Goal: Task Accomplishment & Management: Use online tool/utility

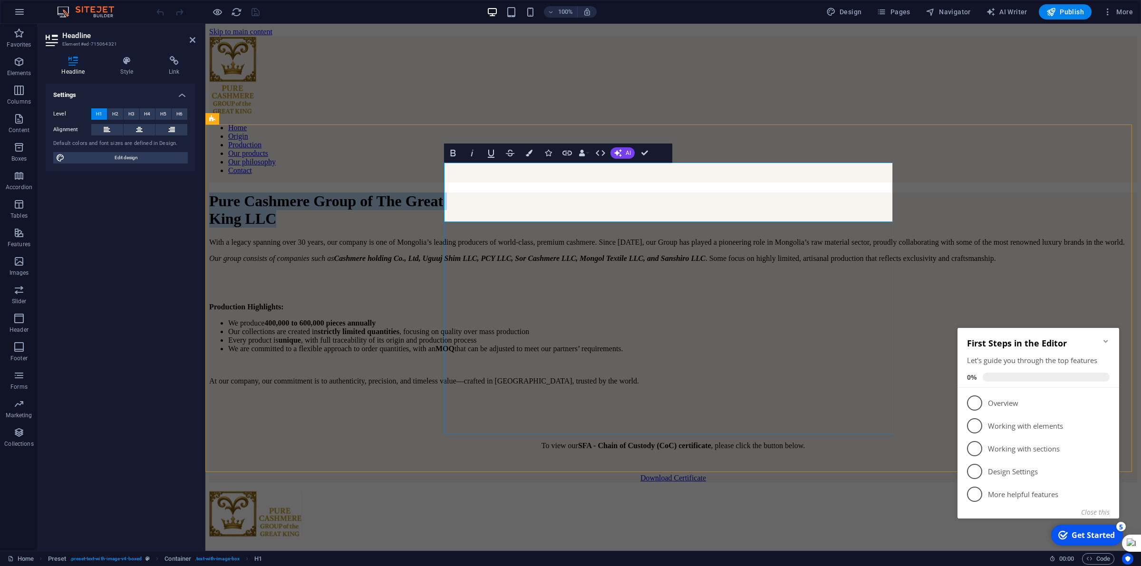
click at [483, 205] on h1 "Pure Cashmere Group of The Great King LLC" at bounding box center [673, 210] width 928 height 35
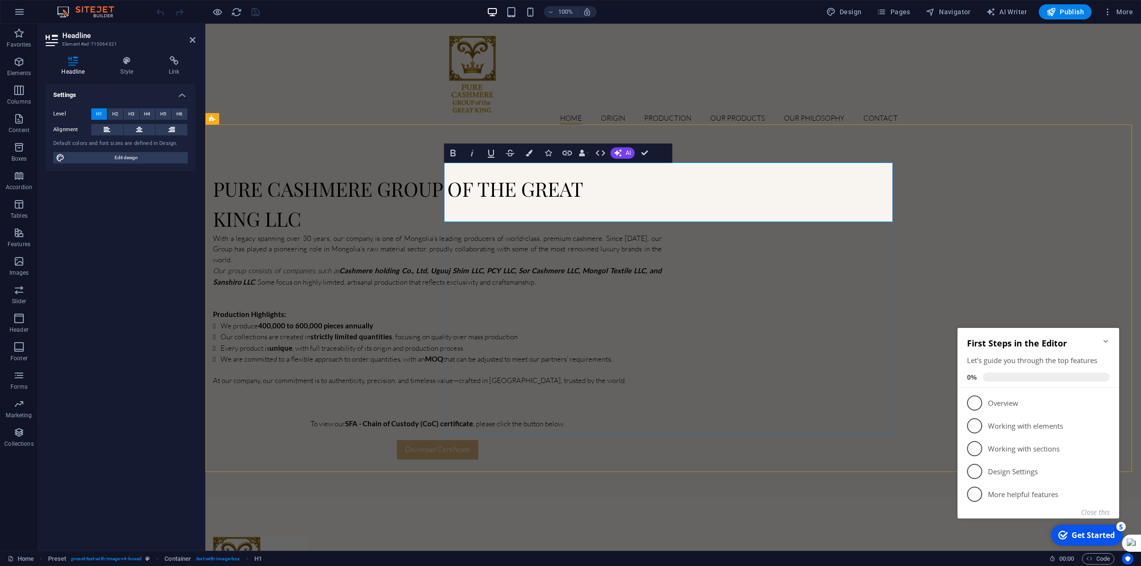
click at [448, 207] on h1 "Pure Cashmere Group of The Great King LLC" at bounding box center [437, 203] width 449 height 59
click at [495, 202] on h1 "Pure Cashmere Group of The GreatKing LLC" at bounding box center [437, 203] width 449 height 59
click at [957, 196] on div "Pure Cashmere Group of The GreatKing LLC With a legacy spanning over 30 years, …" at bounding box center [673, 317] width 936 height 362
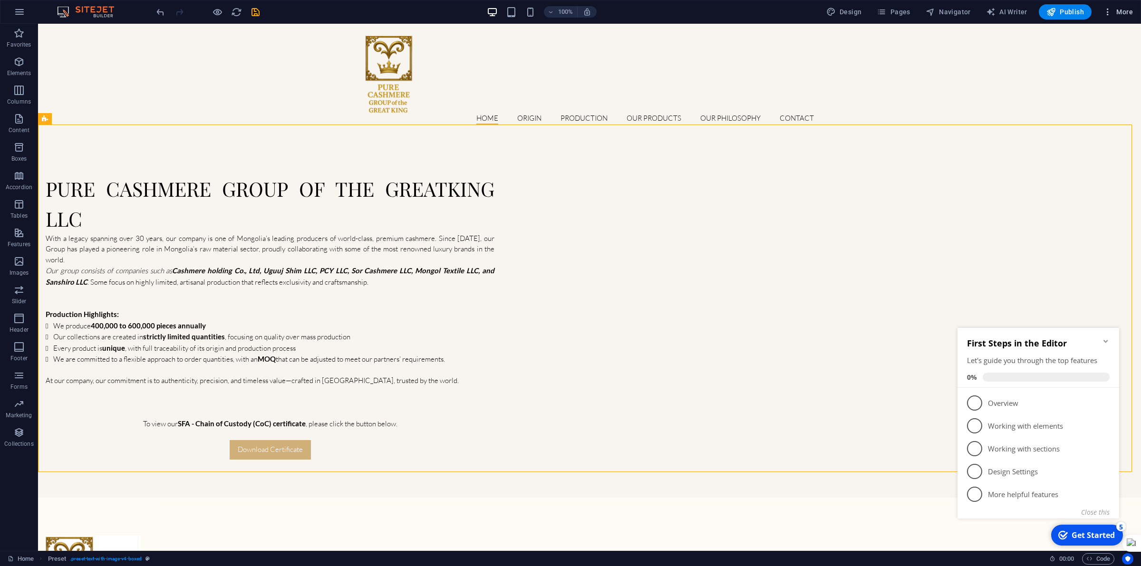
click at [1104, 4] on button "More" at bounding box center [1118, 11] width 38 height 15
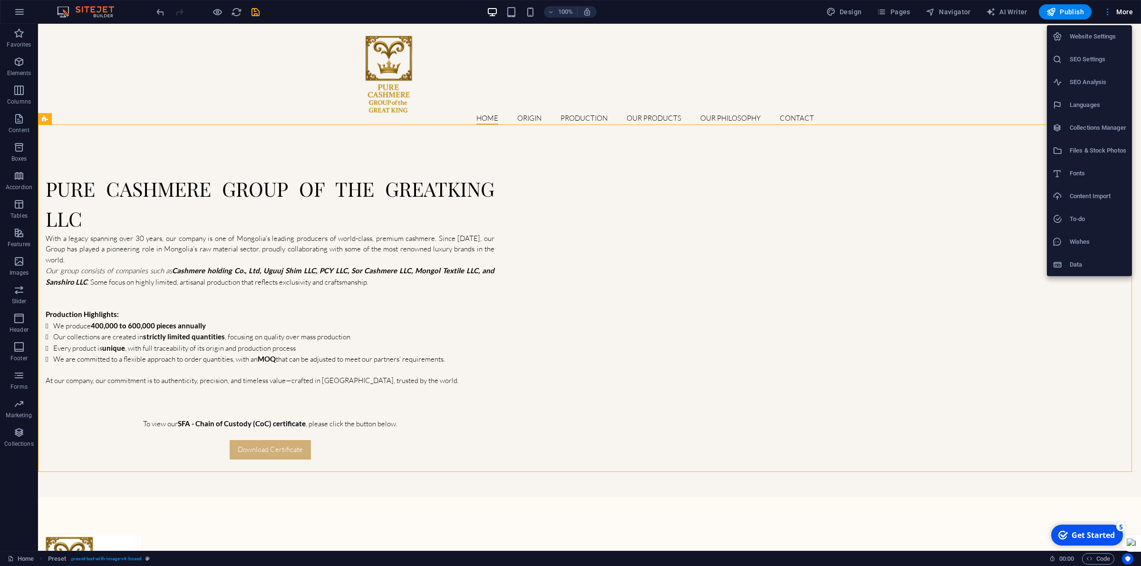
click at [1087, 38] on h6 "Website Settings" at bounding box center [1098, 36] width 57 height 11
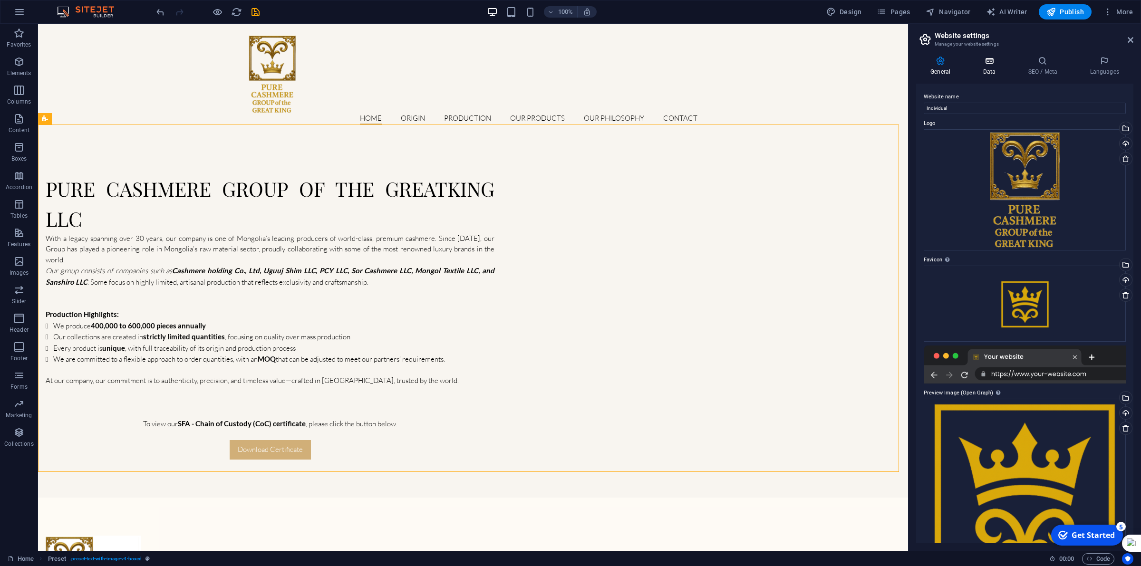
click at [994, 62] on icon at bounding box center [988, 61] width 41 height 10
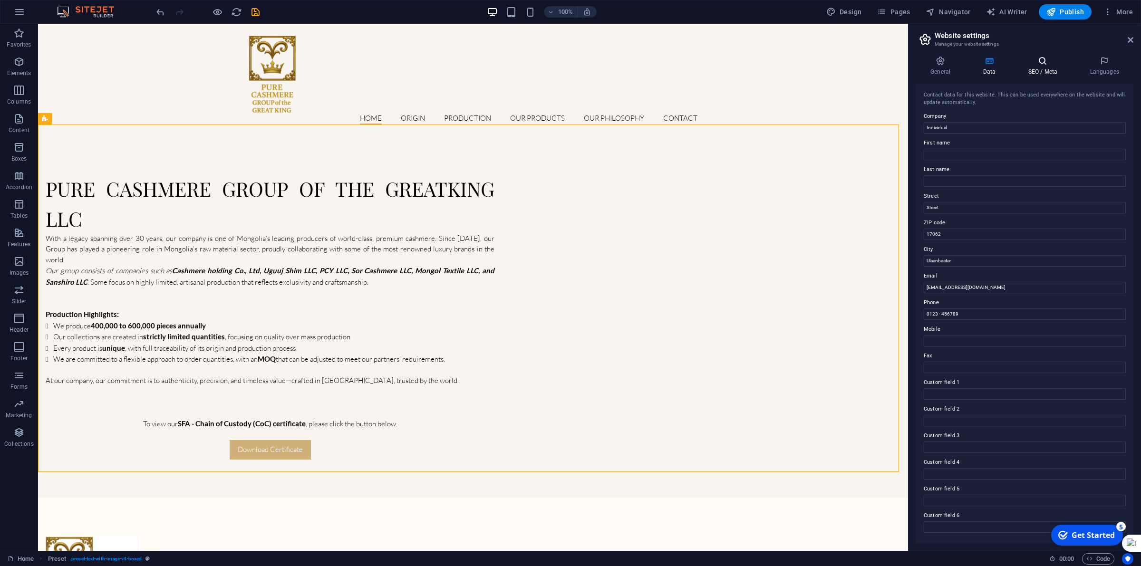
click at [1046, 63] on icon at bounding box center [1043, 61] width 58 height 10
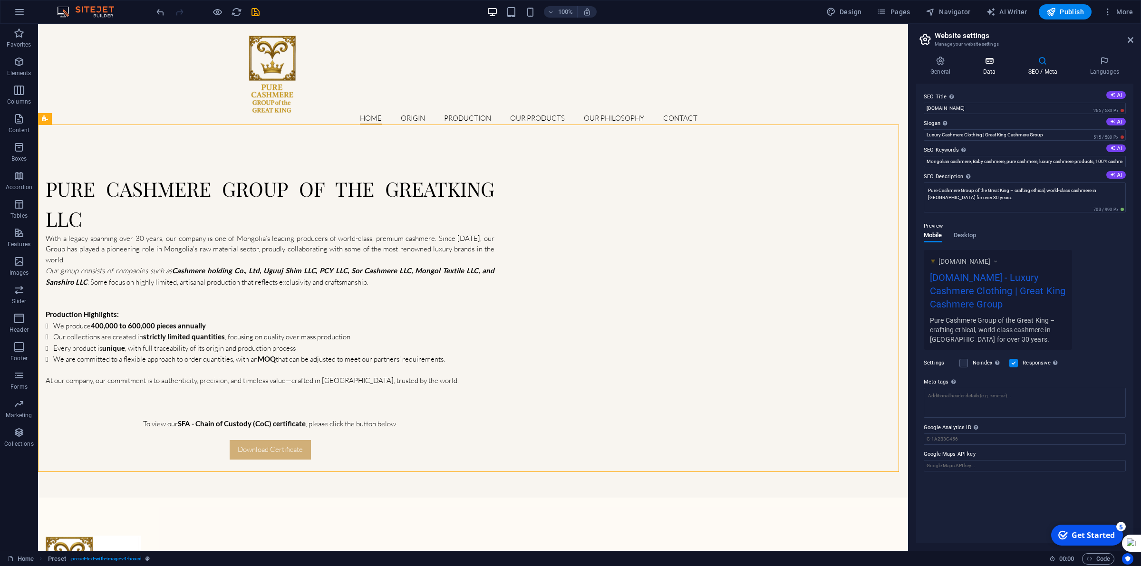
click at [998, 61] on icon at bounding box center [988, 61] width 41 height 10
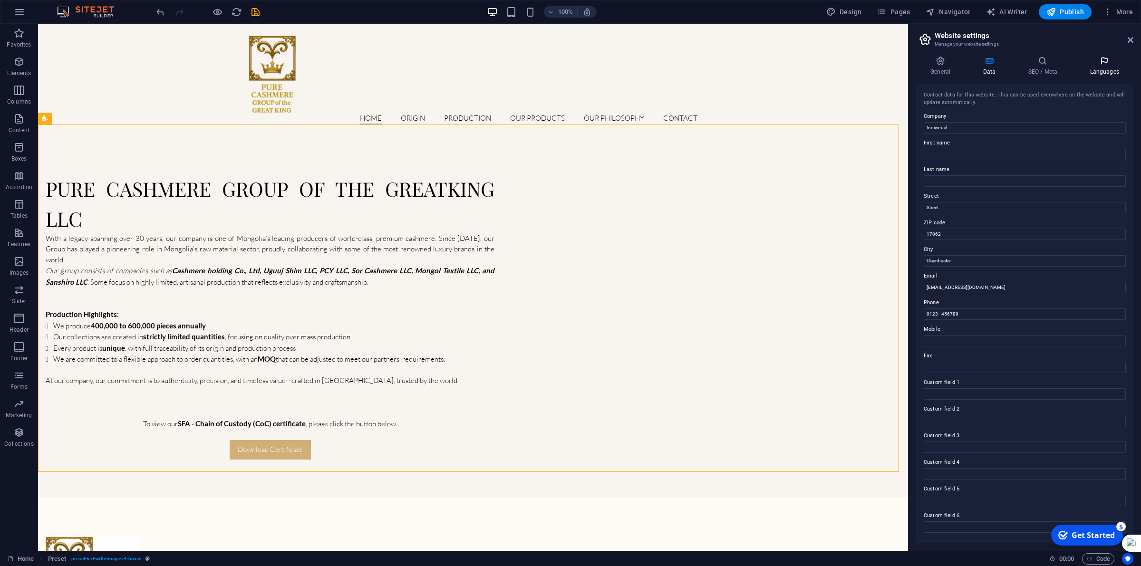
click at [1099, 63] on icon at bounding box center [1104, 61] width 58 height 10
drag, startPoint x: 1133, startPoint y: 38, endPoint x: 1068, endPoint y: 19, distance: 67.7
click at [1133, 38] on icon at bounding box center [1131, 40] width 6 height 8
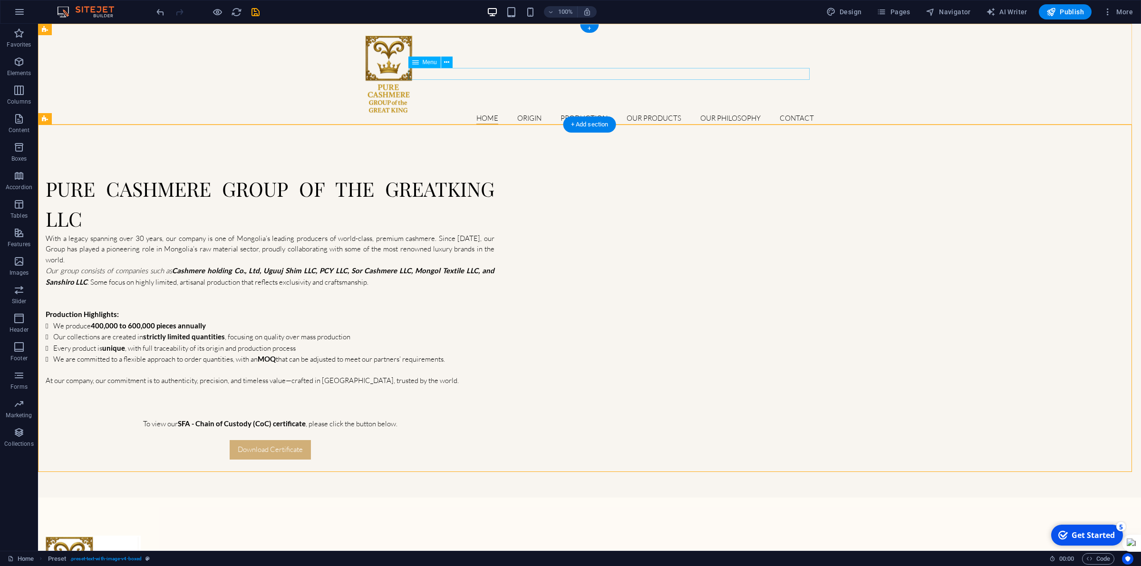
click at [523, 113] on nav "Home Origin Production Our products Our philosophy Contact" at bounding box center [589, 118] width 449 height 11
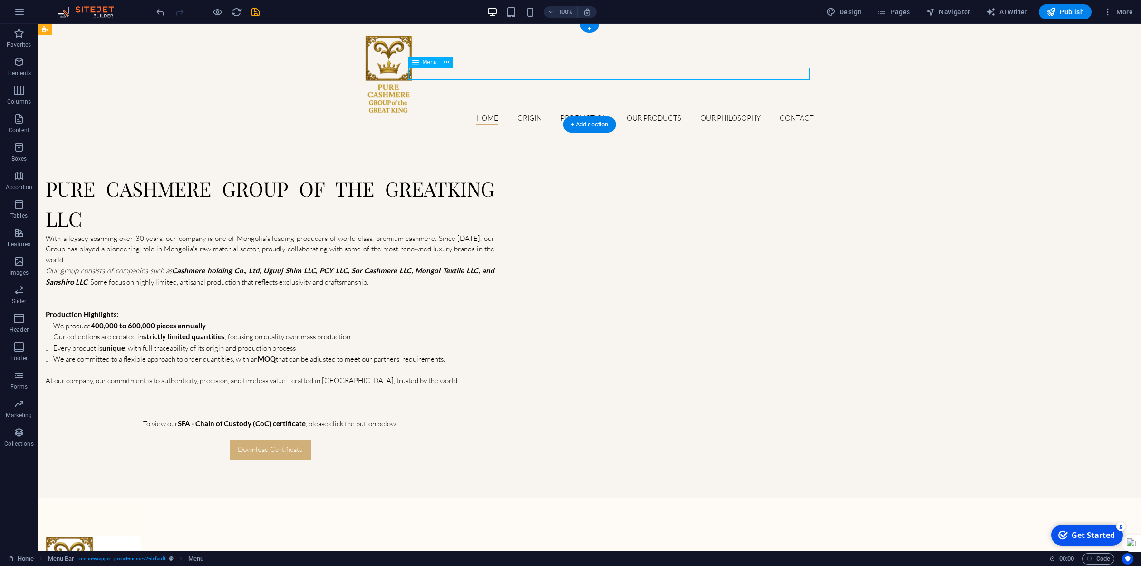
click at [523, 113] on nav "Home Origin Production Our products Our philosophy Contact" at bounding box center [589, 118] width 449 height 11
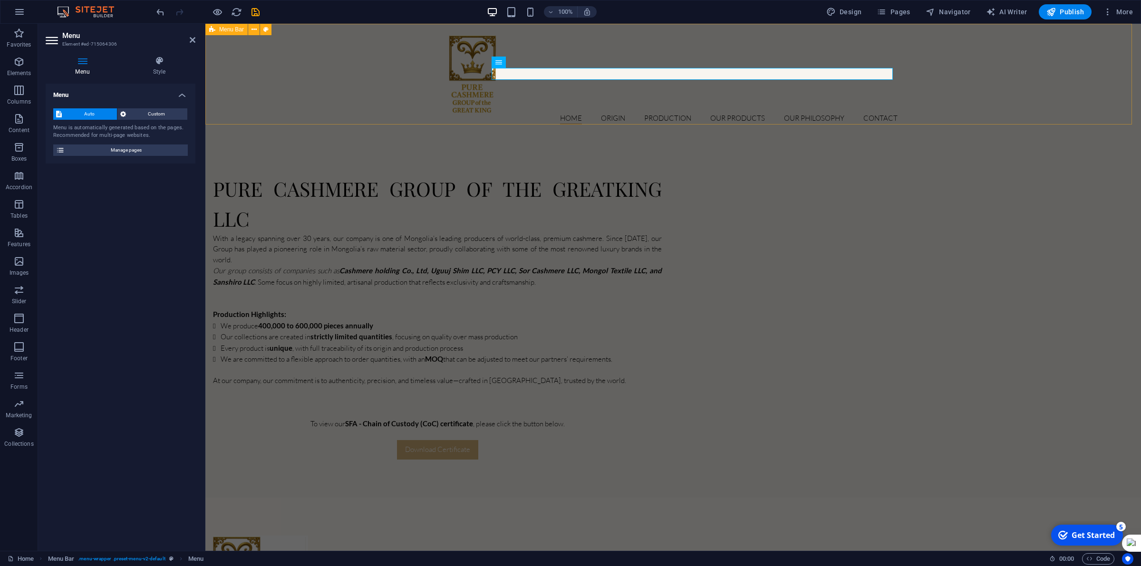
click at [385, 122] on div "Home Origin Production Our products Our philosophy Contact" at bounding box center [673, 80] width 936 height 112
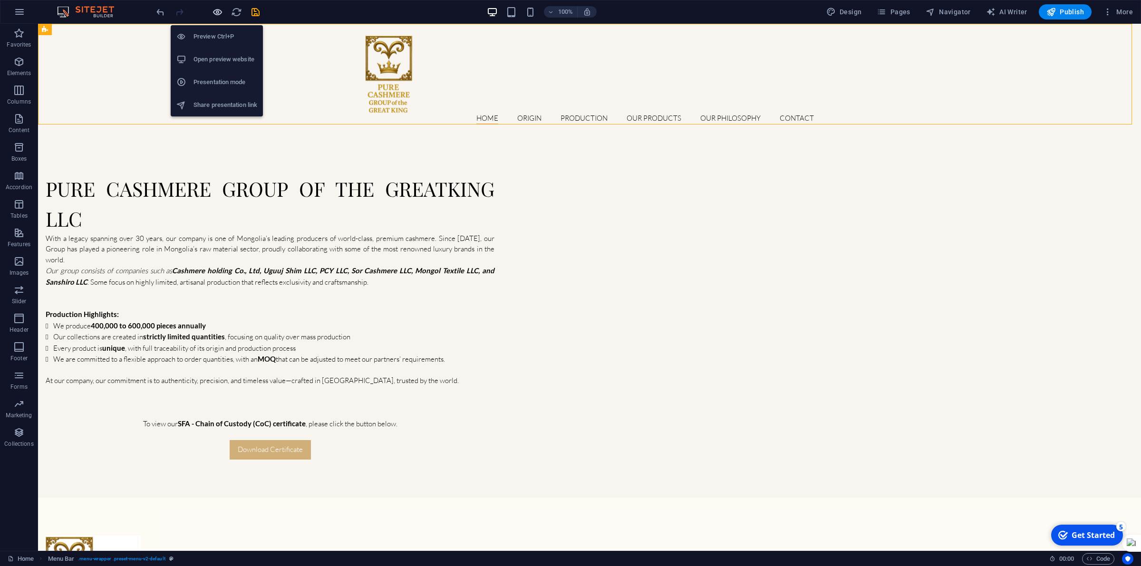
click at [216, 11] on icon "button" at bounding box center [217, 12] width 11 height 11
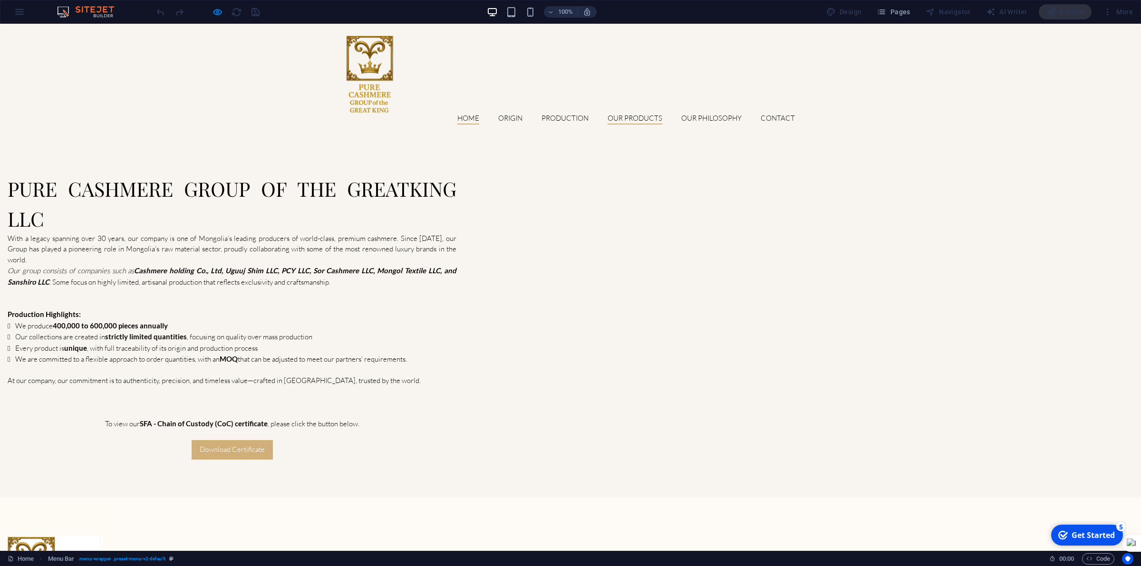
click at [622, 115] on link "Our products" at bounding box center [635, 120] width 55 height 10
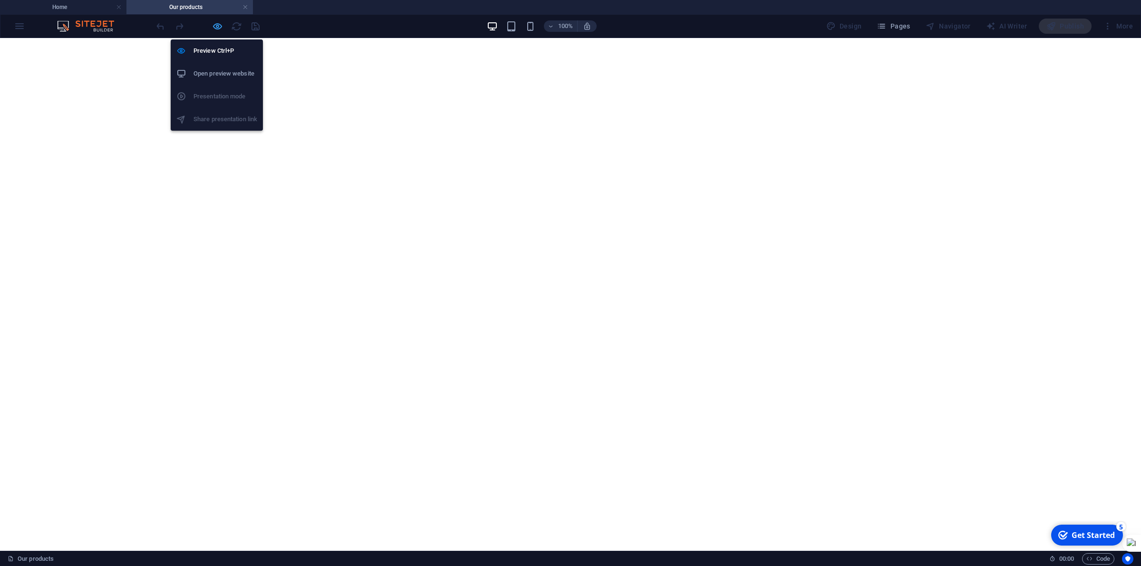
click at [215, 29] on icon "button" at bounding box center [217, 26] width 11 height 11
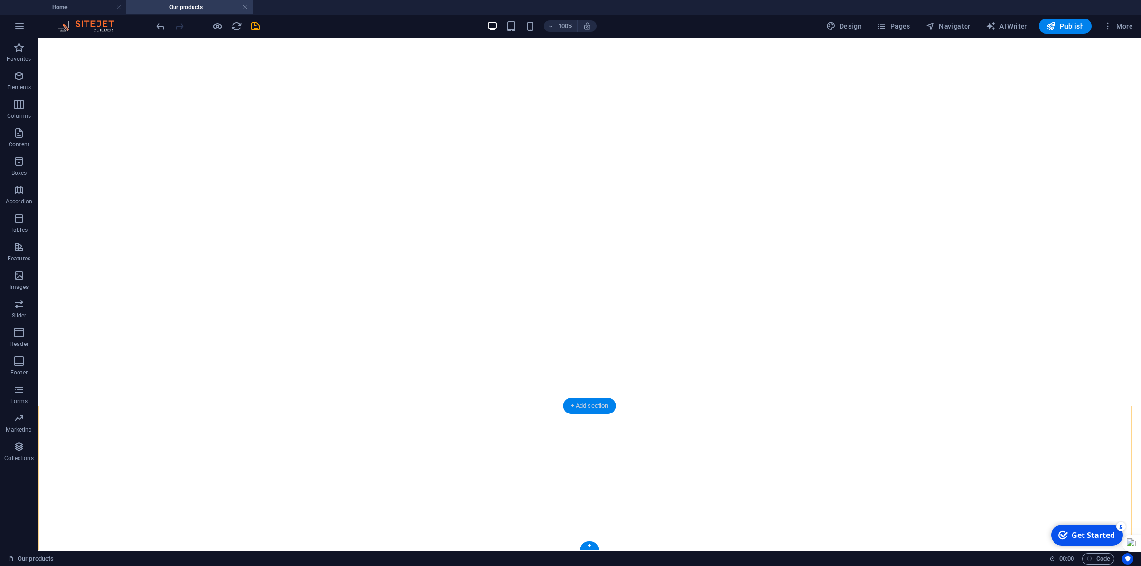
click at [580, 409] on div "+ Add section" at bounding box center [589, 406] width 53 height 16
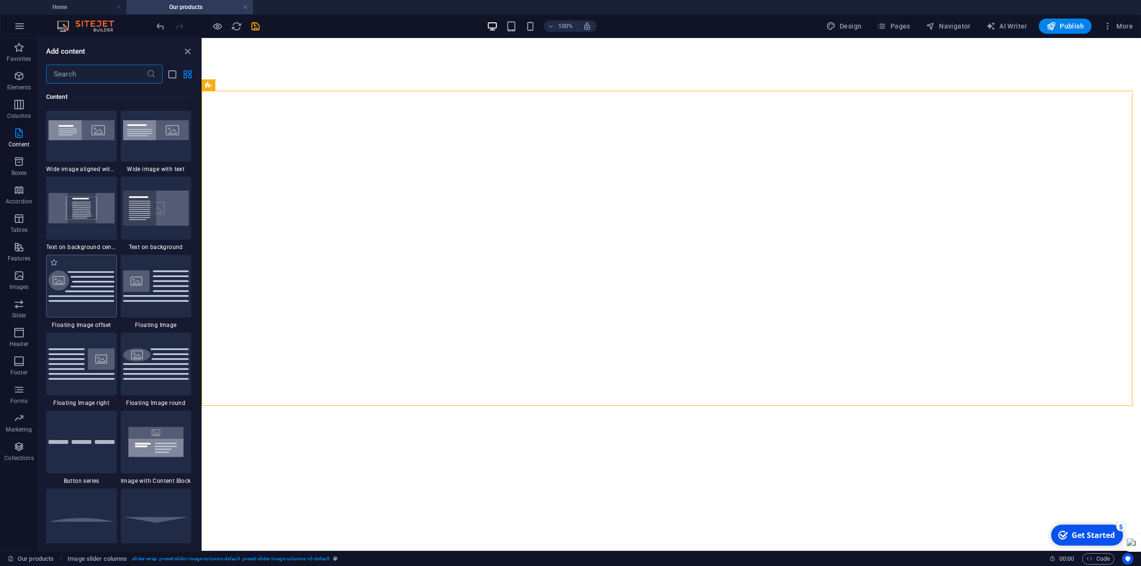
scroll to position [1900, 0]
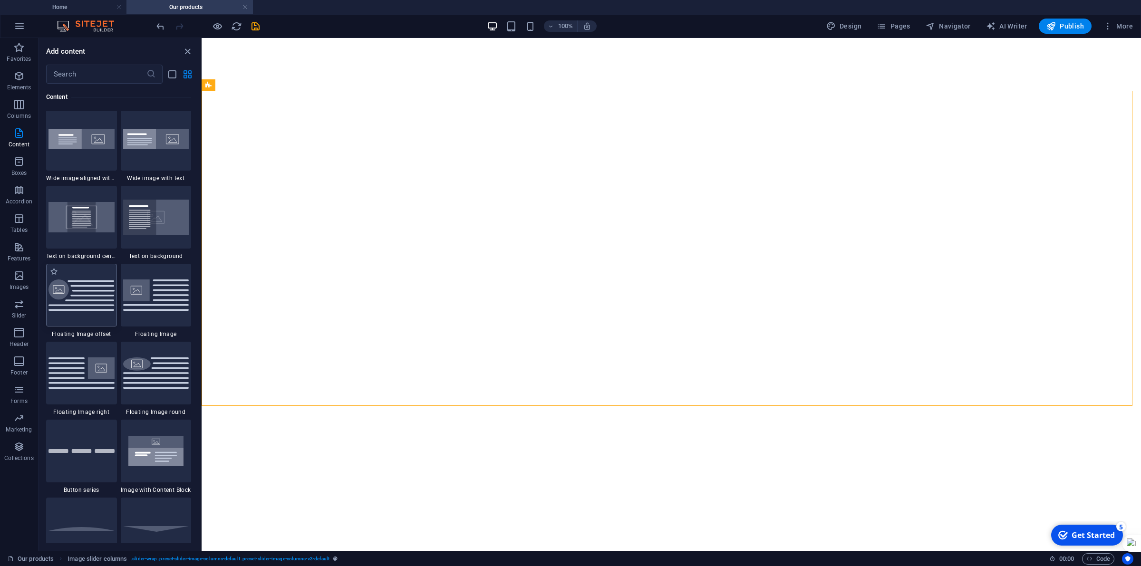
drag, startPoint x: 84, startPoint y: 303, endPoint x: 59, endPoint y: 308, distance: 25.3
click at [84, 303] on img at bounding box center [81, 296] width 66 height 32
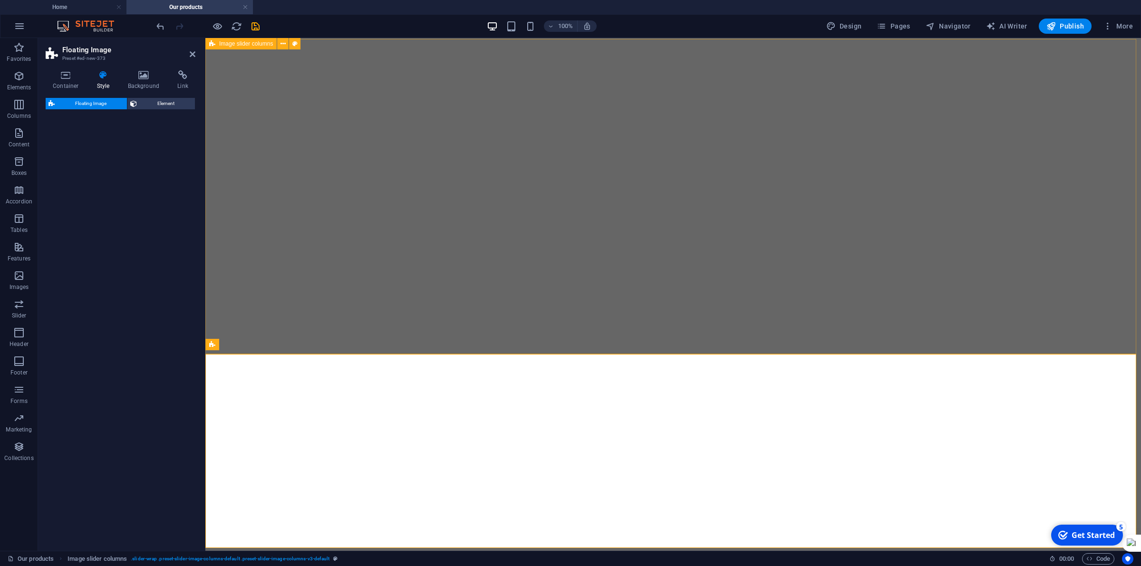
select select "%"
select select "rem"
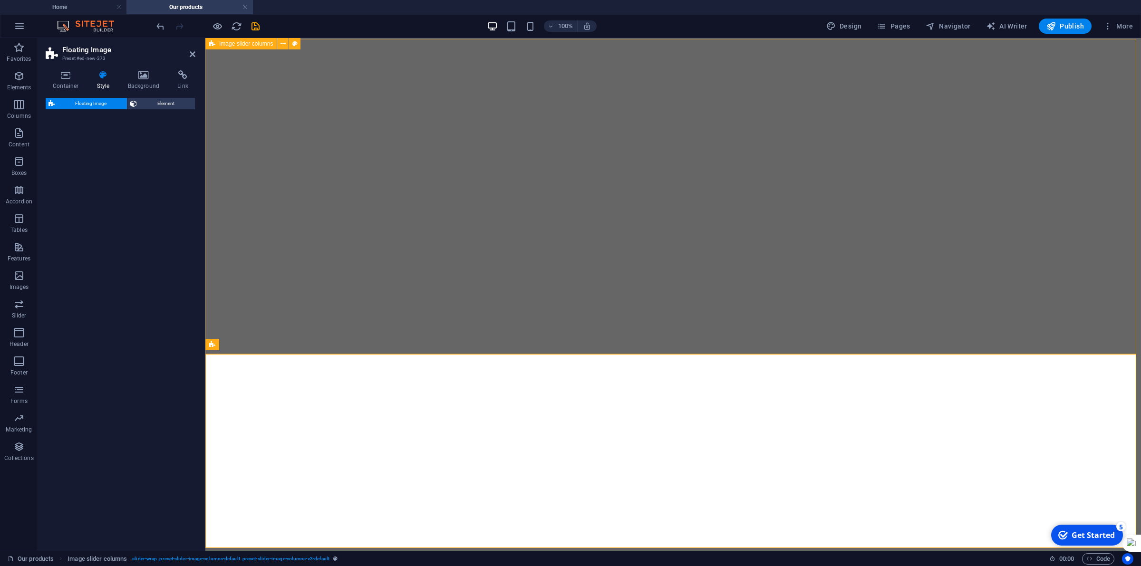
select select "%"
select select "preset-float-container-v3-custom"
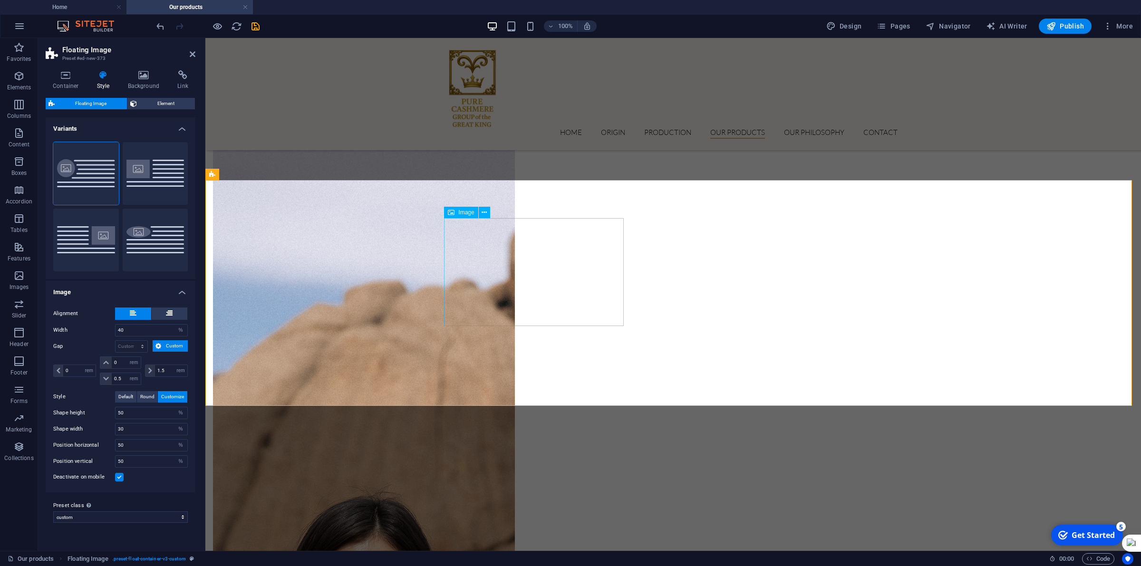
scroll to position [1458, 0]
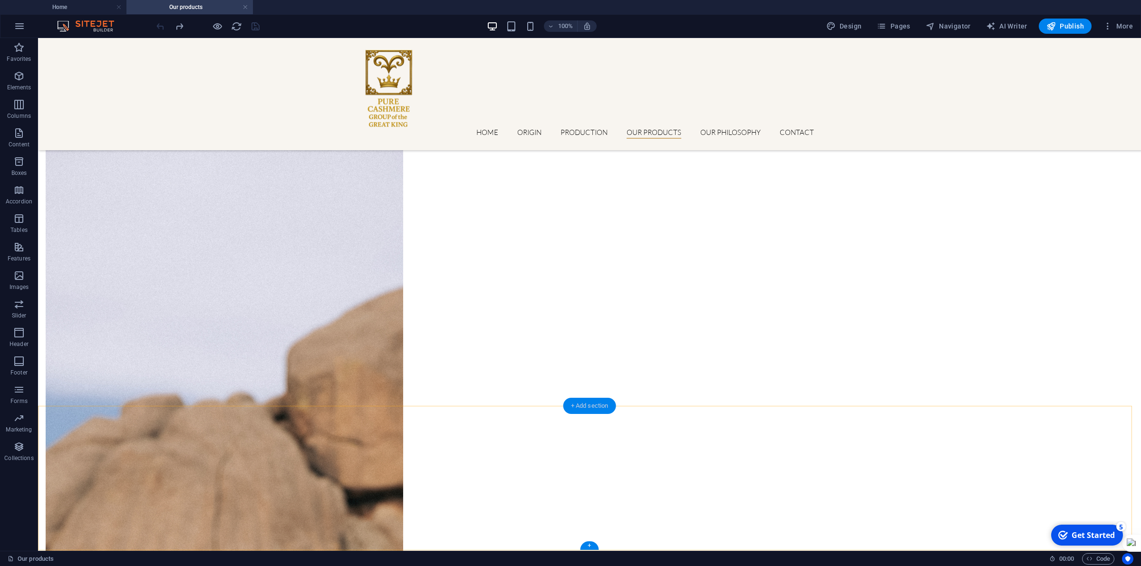
click at [590, 400] on div "+ Add section" at bounding box center [589, 406] width 53 height 16
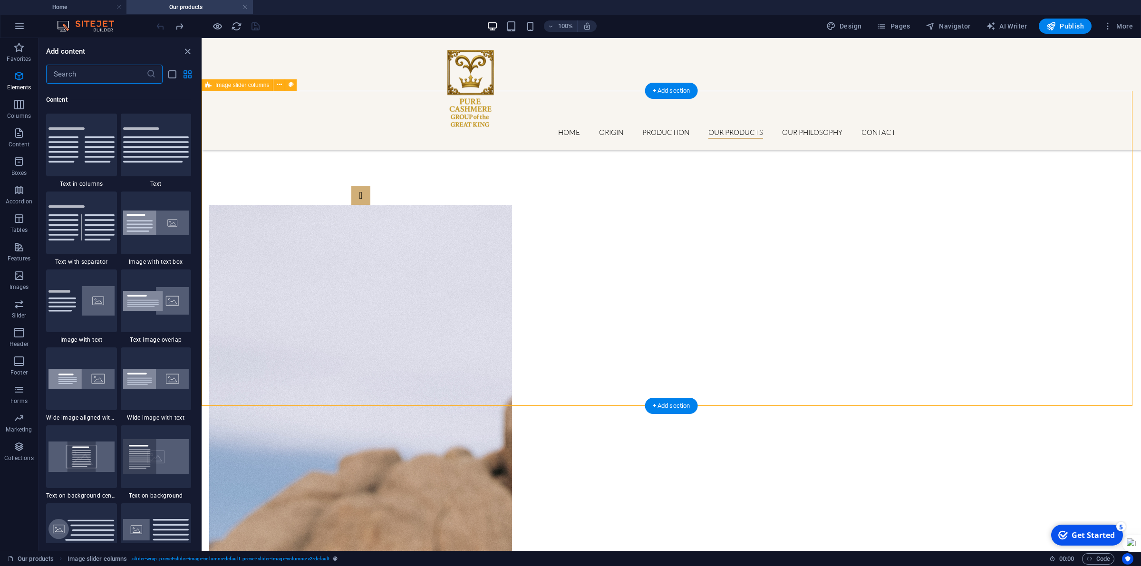
scroll to position [1663, 0]
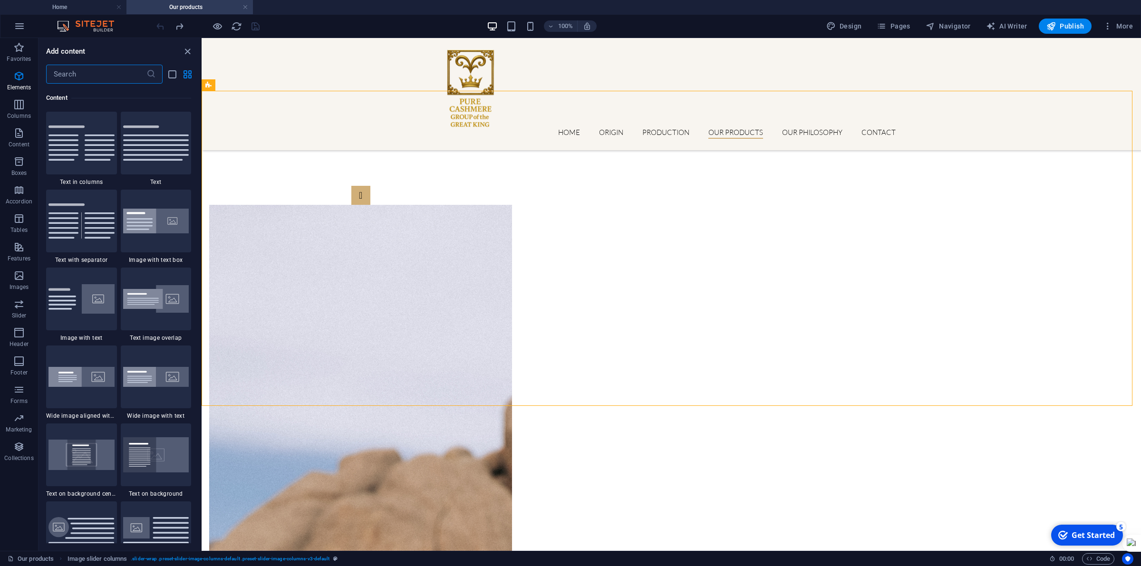
click at [94, 82] on input "text" at bounding box center [96, 74] width 100 height 19
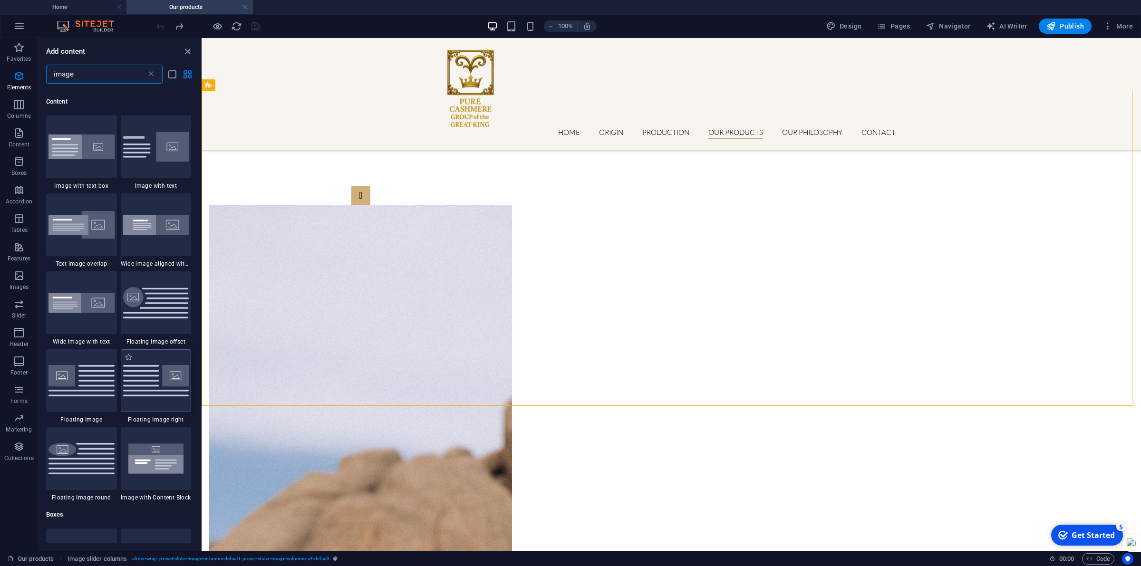
scroll to position [59, 0]
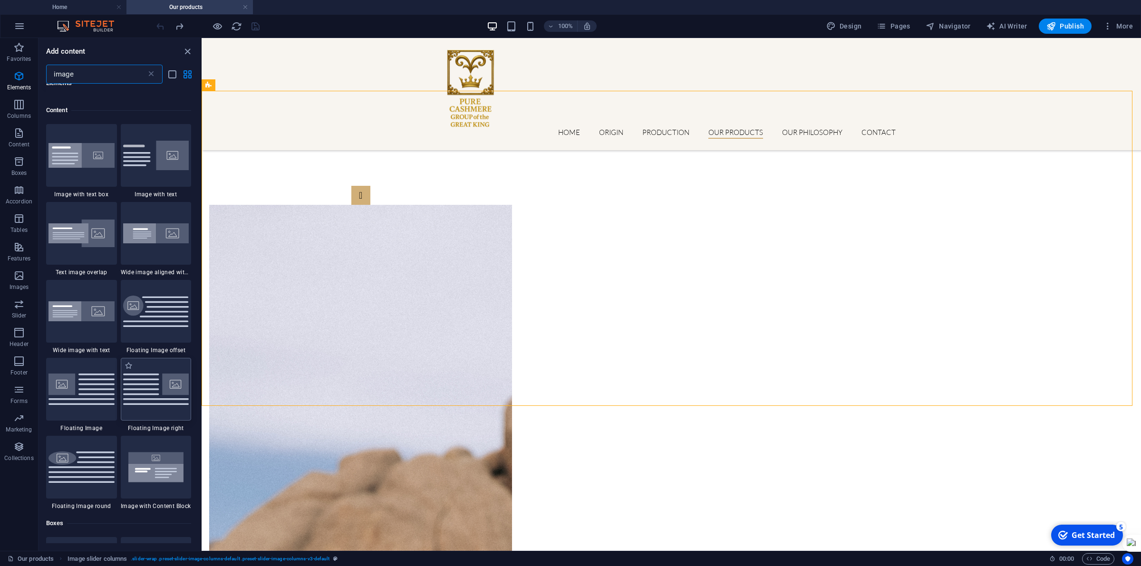
type input "image"
drag, startPoint x: 155, startPoint y: 378, endPoint x: 80, endPoint y: 358, distance: 77.3
click at [155, 378] on img at bounding box center [156, 389] width 66 height 31
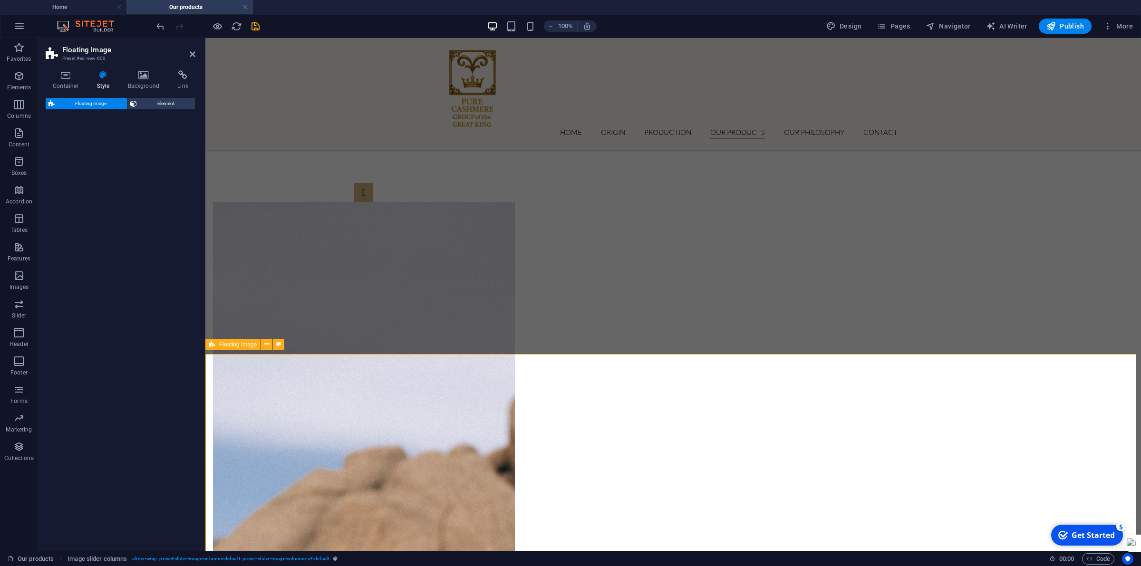
select select "%"
select select "rem"
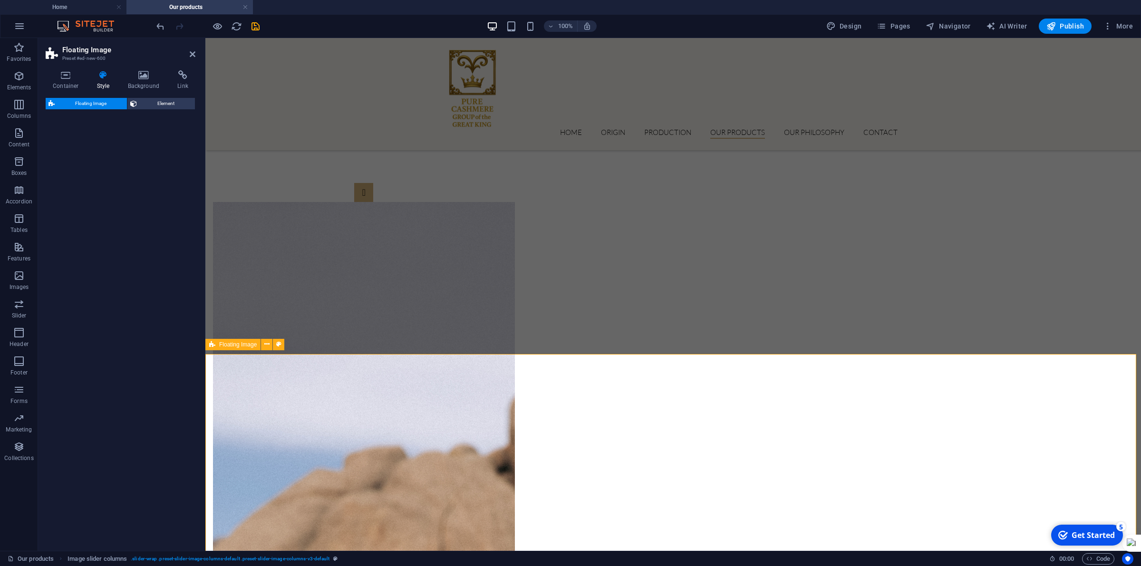
select select "preset-float-container-v3-default-right"
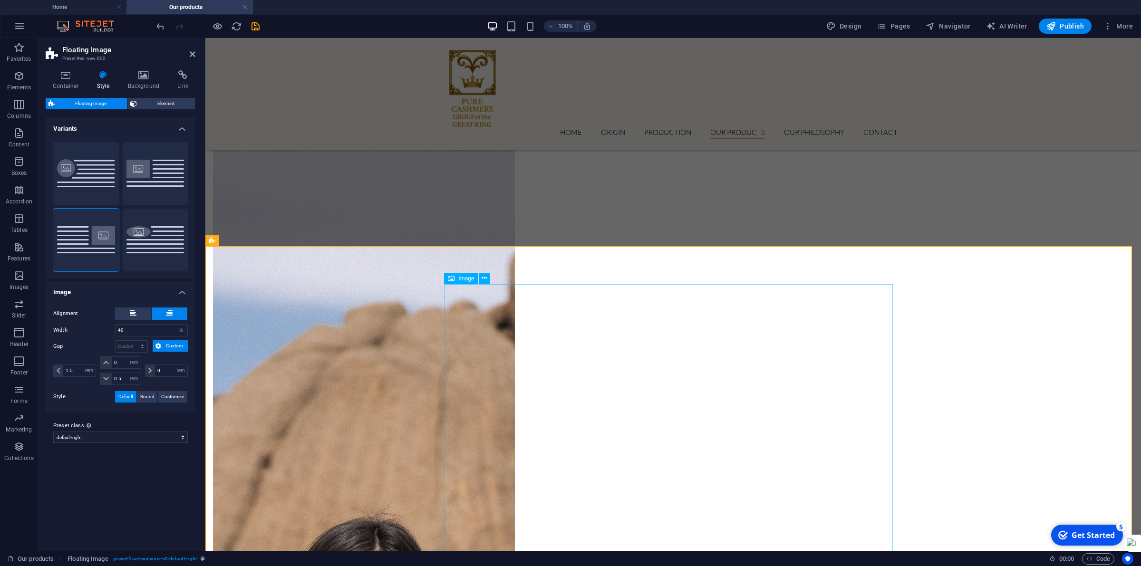
scroll to position [1465, 0]
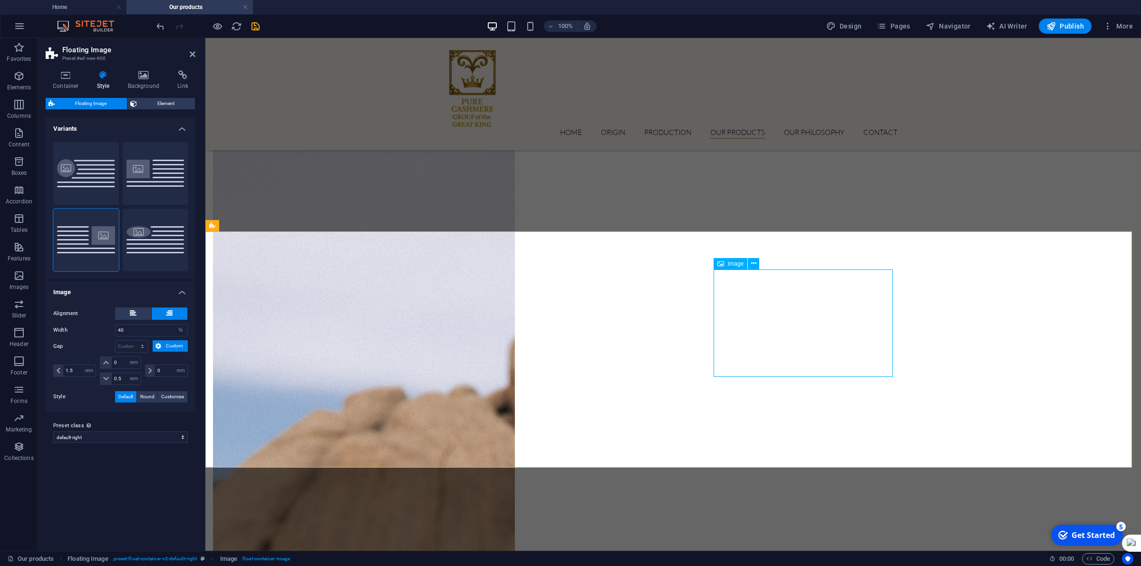
select select "%"
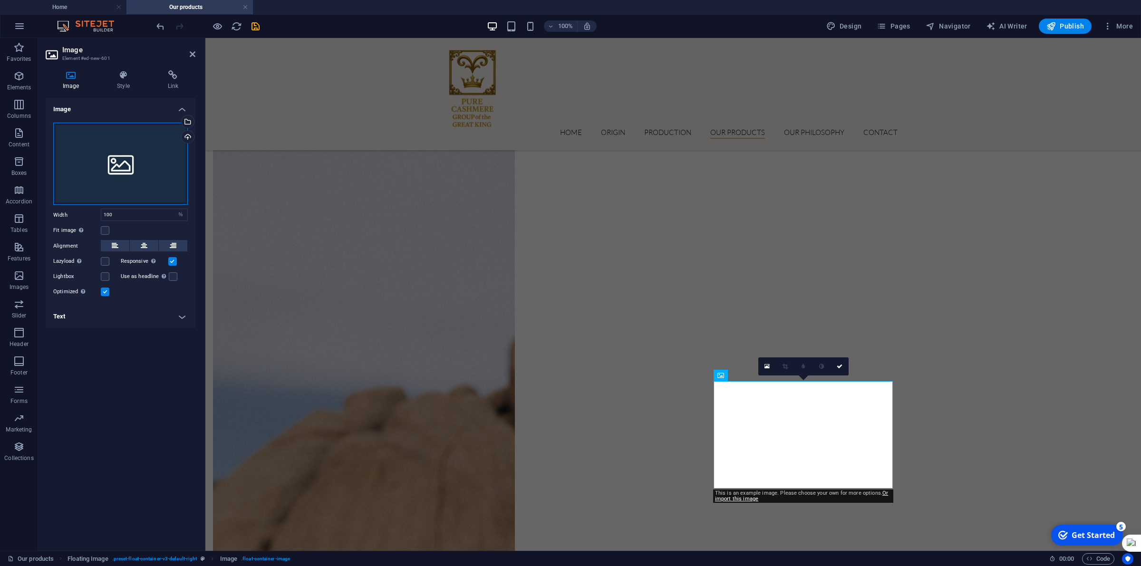
click at [134, 165] on div "Drag files here, click to choose files or select files from Files or our free s…" at bounding box center [120, 164] width 135 height 83
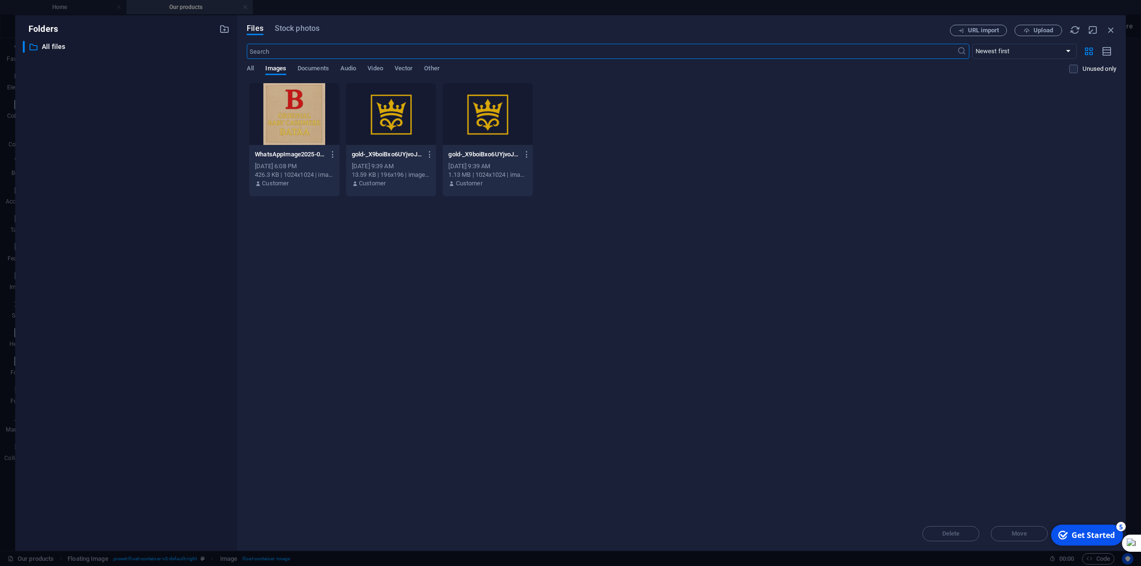
scroll to position [1294, 0]
click at [1039, 30] on span "Upload" at bounding box center [1043, 31] width 19 height 6
click at [1044, 29] on span "Upload" at bounding box center [1043, 31] width 19 height 6
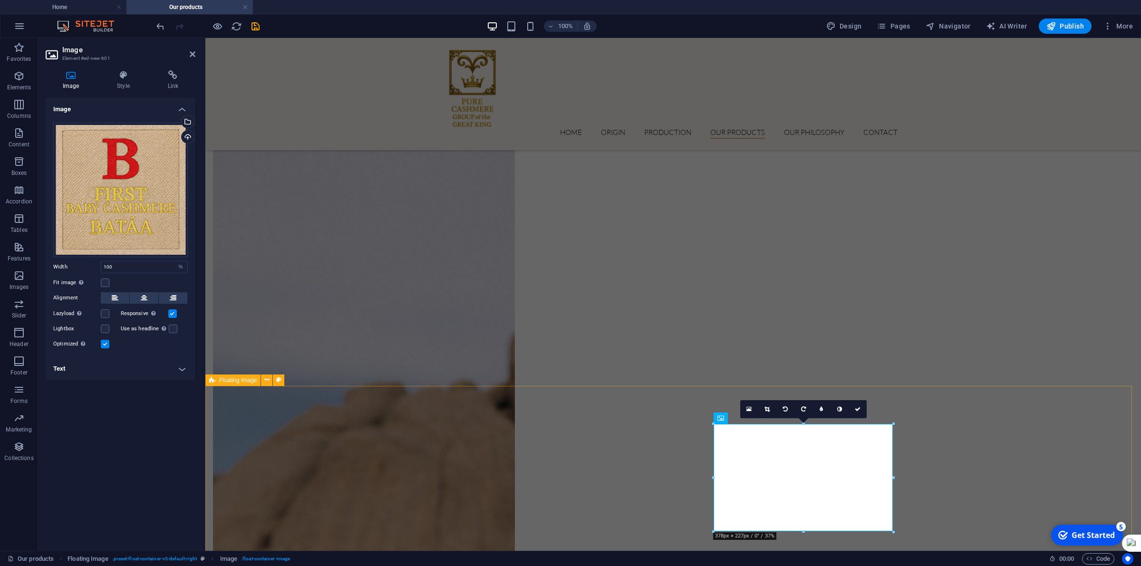
scroll to position [1413, 0]
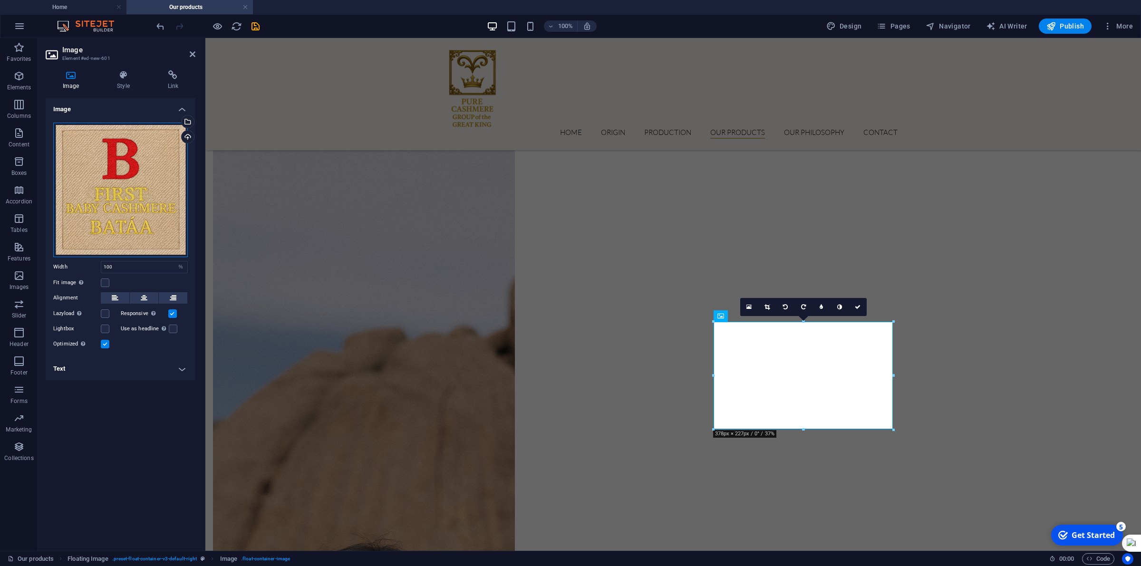
click at [138, 212] on div "Drag files here, click to choose files or select files from Files or our free s…" at bounding box center [120, 190] width 135 height 135
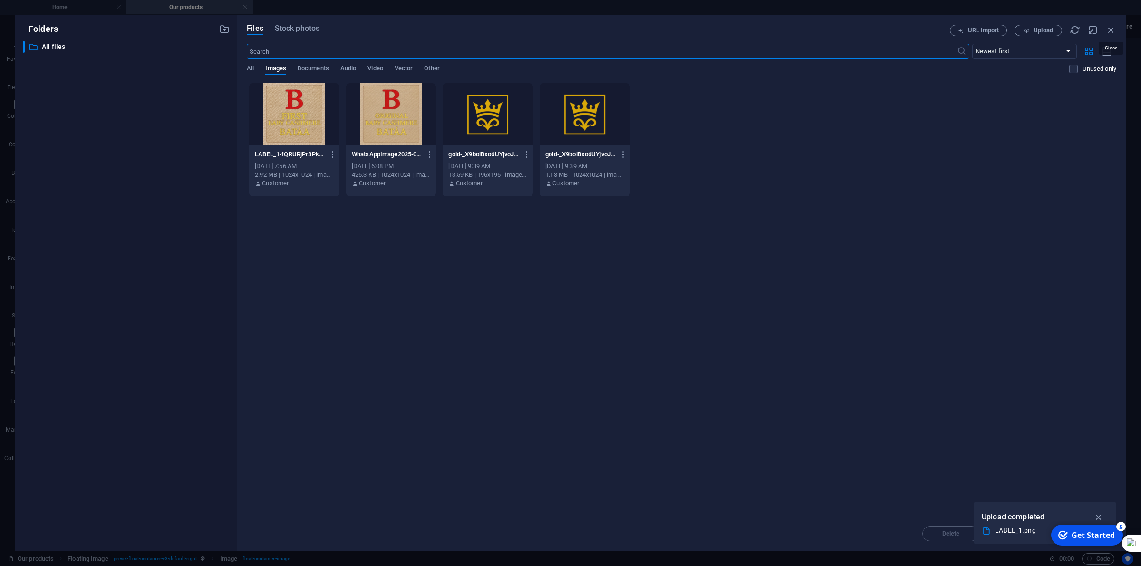
click at [1108, 25] on icon "button" at bounding box center [1111, 30] width 10 height 10
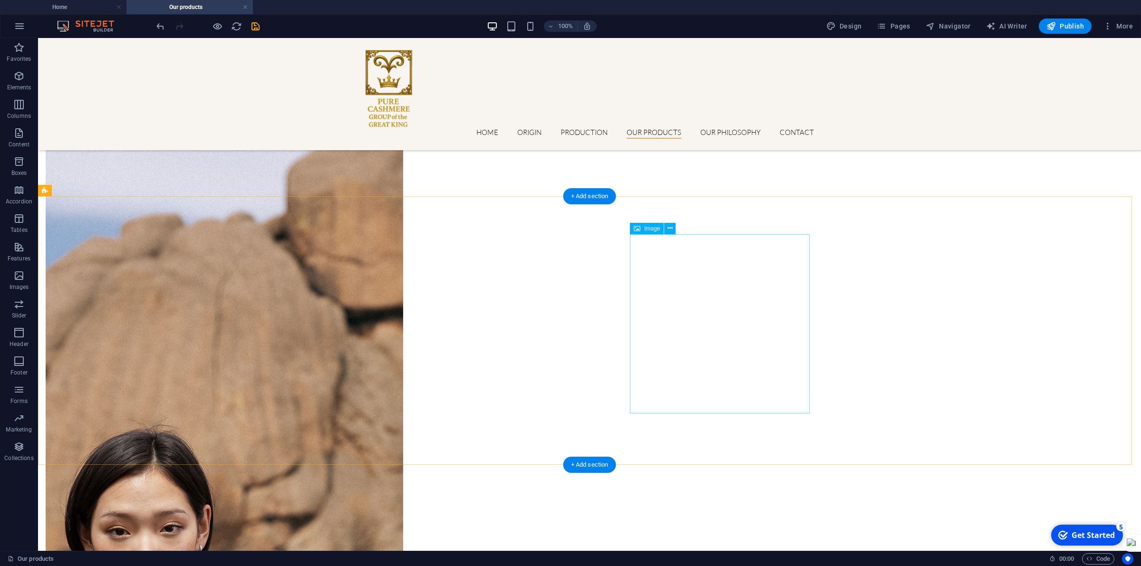
scroll to position [1682, 0]
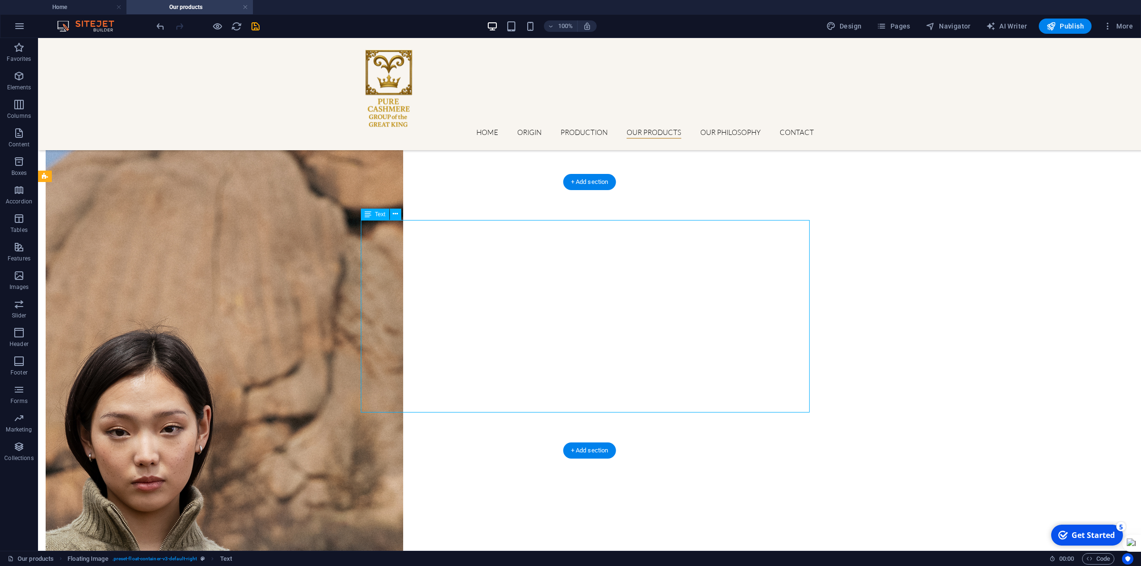
scroll to position [1549, 0]
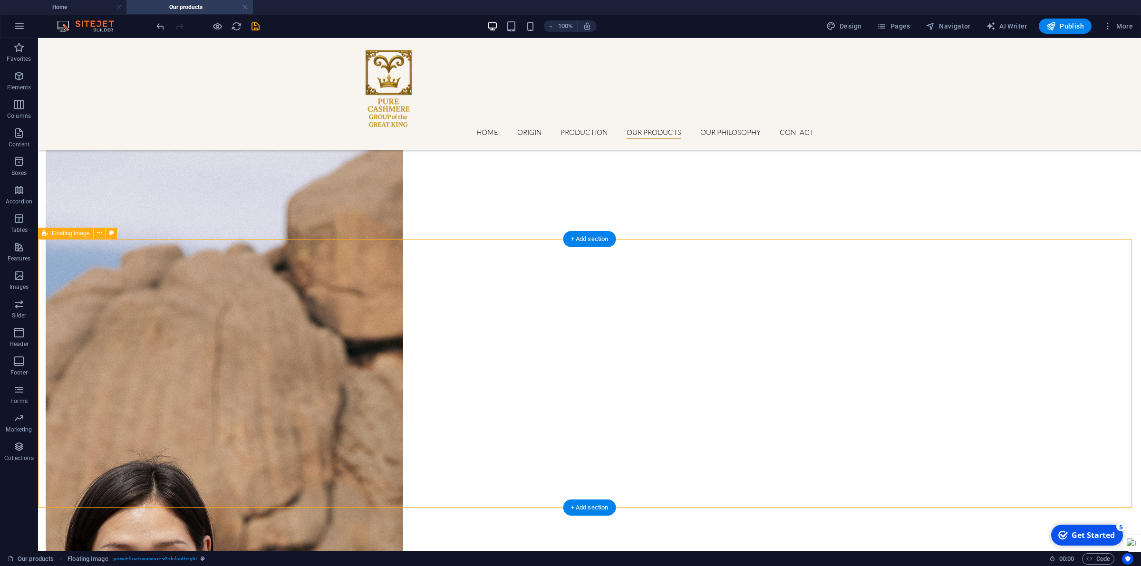
scroll to position [1598, 0]
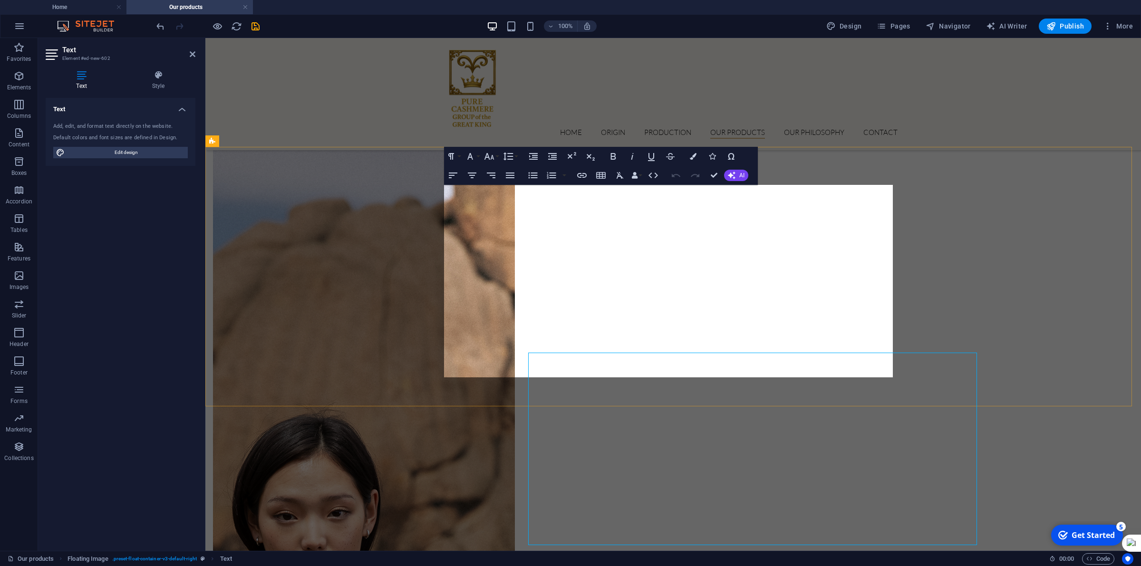
scroll to position [1549, 0]
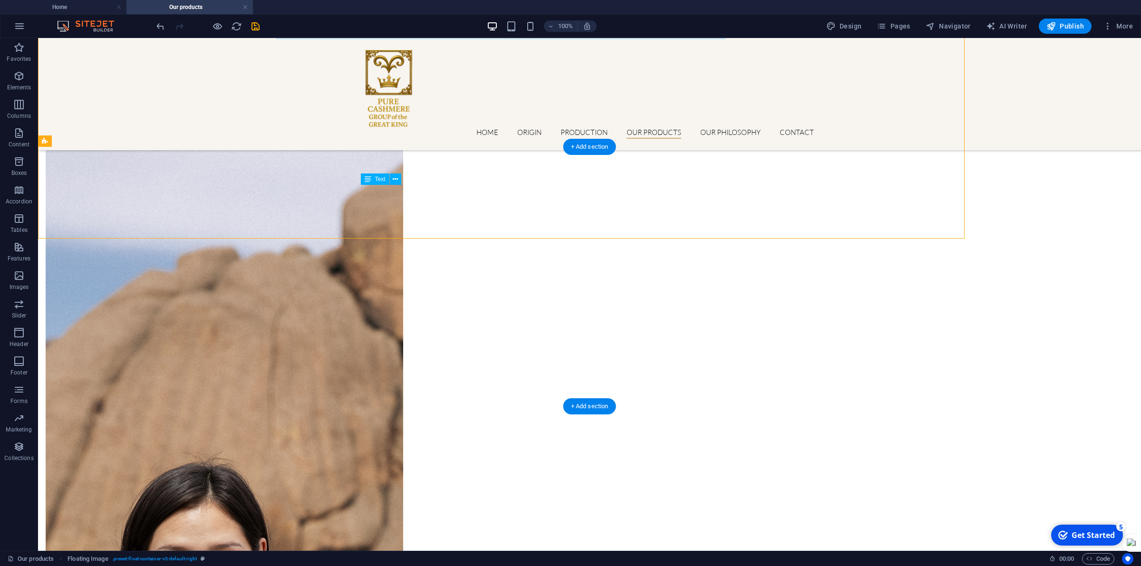
scroll to position [1717, 0]
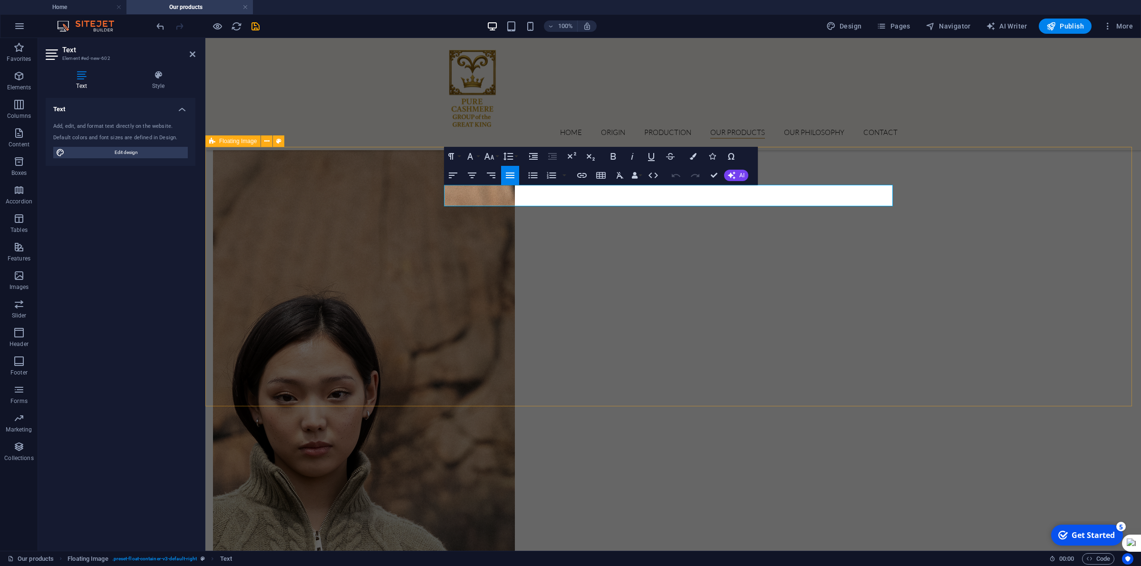
scroll to position [1549, 0]
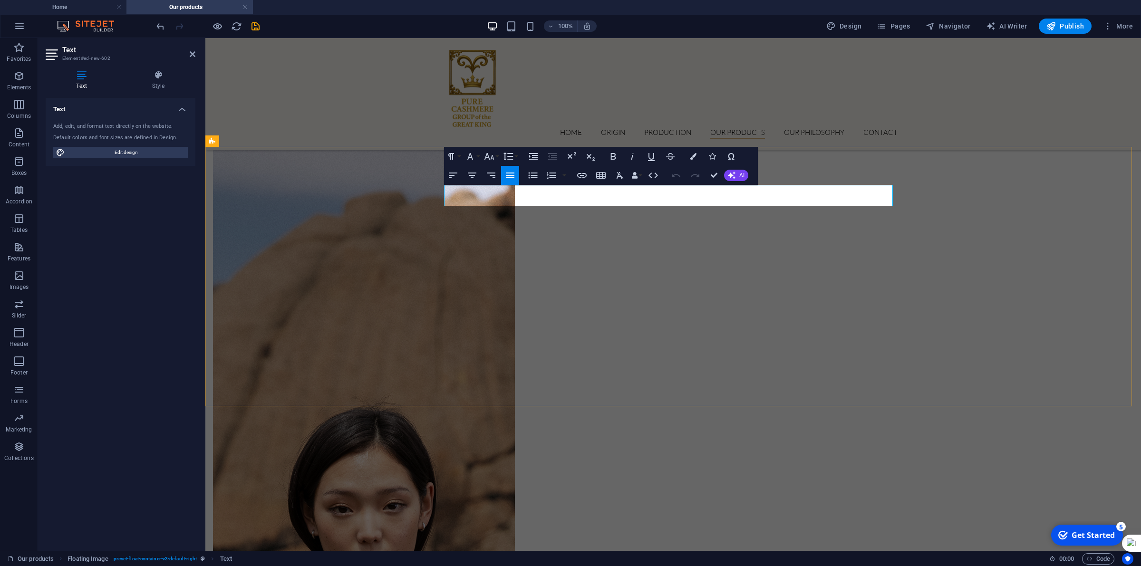
drag, startPoint x: 573, startPoint y: 189, endPoint x: 653, endPoint y: 194, distance: 79.5
click at [617, 158] on icon "button" at bounding box center [613, 156] width 11 height 11
click at [474, 157] on icon "button" at bounding box center [470, 156] width 11 height 11
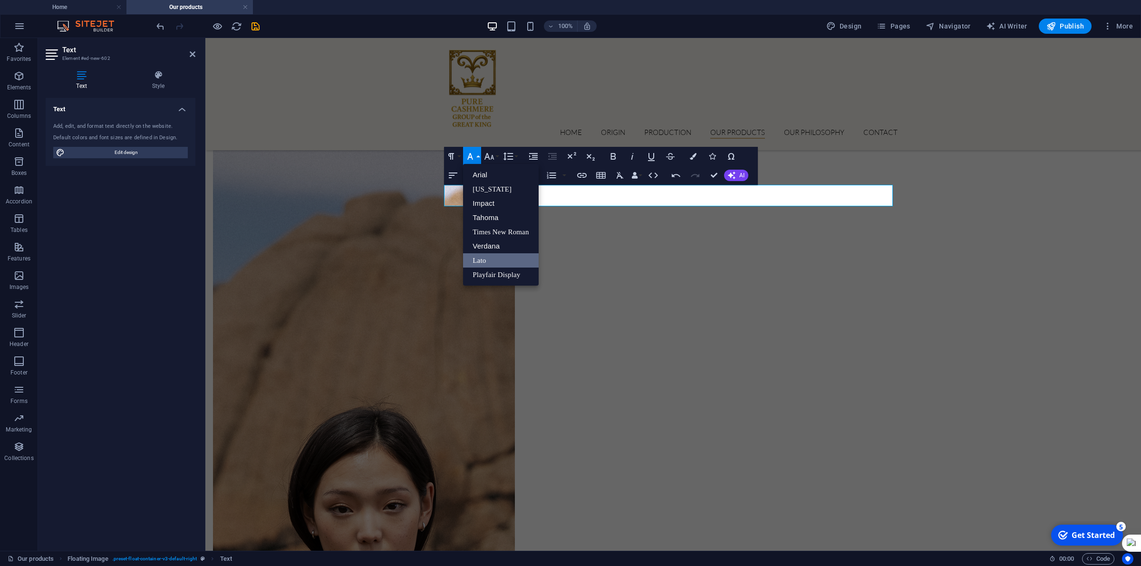
scroll to position [0, 0]
click at [474, 157] on icon "button" at bounding box center [470, 156] width 11 height 11
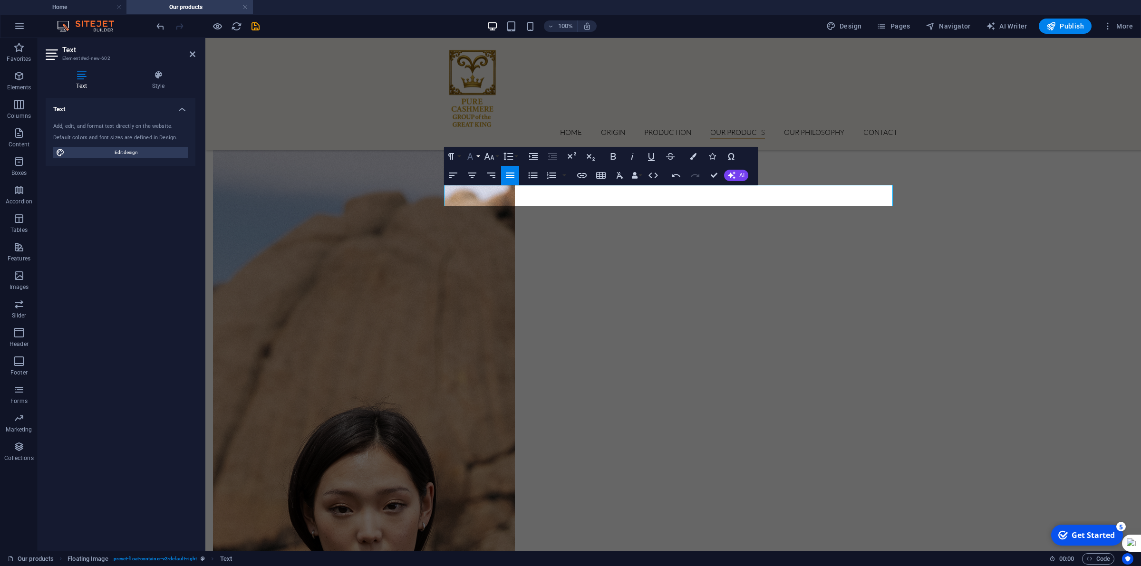
click at [476, 155] on button "Font Family" at bounding box center [472, 156] width 18 height 19
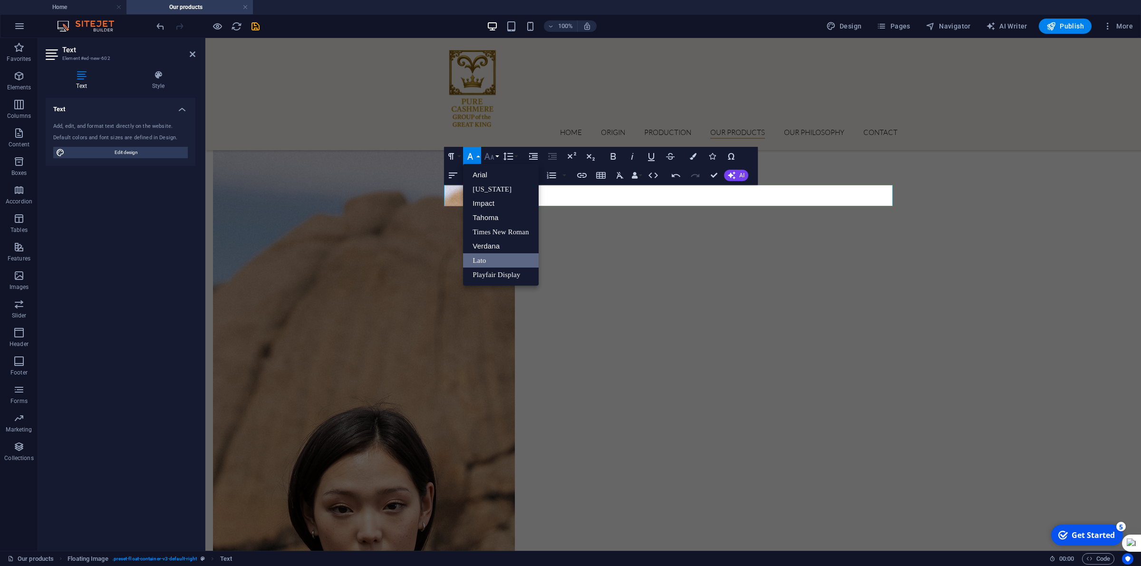
click at [495, 157] on button "Font Size" at bounding box center [491, 156] width 18 height 19
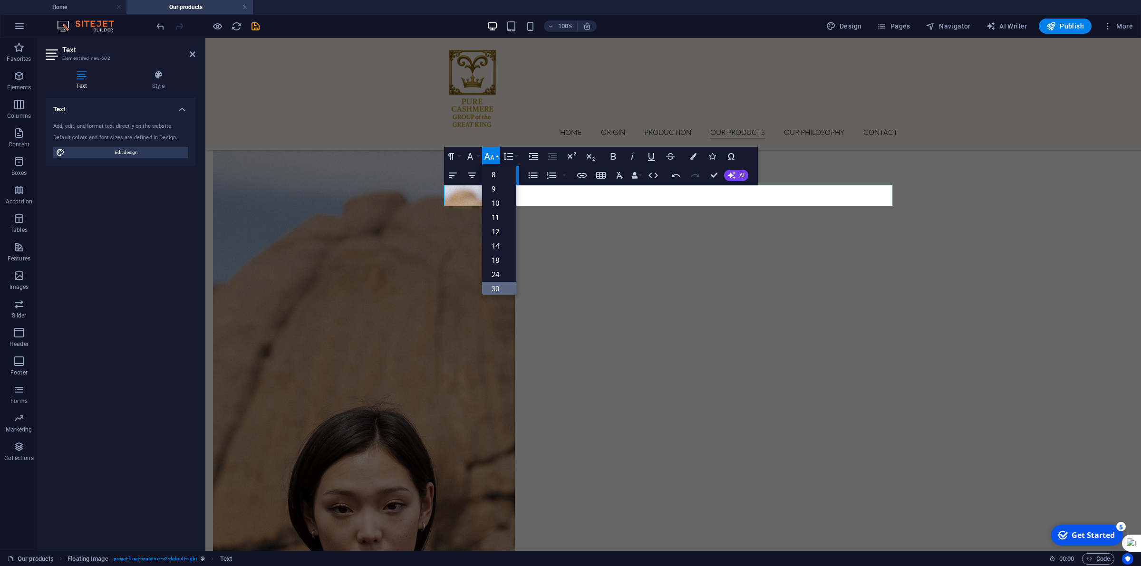
click at [504, 288] on link "30" at bounding box center [499, 289] width 34 height 14
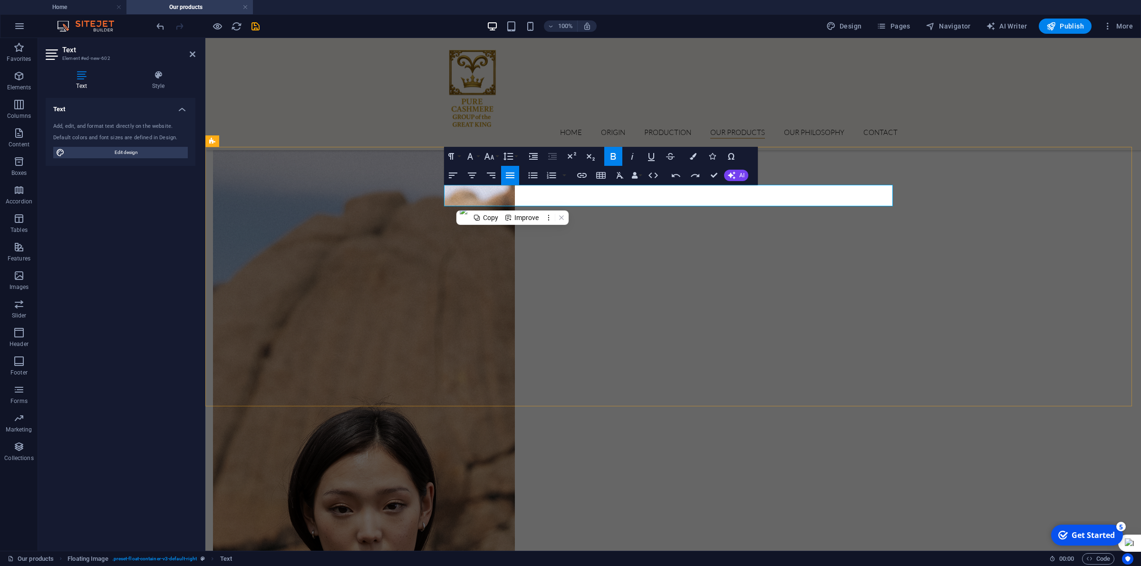
drag, startPoint x: 629, startPoint y: 201, endPoint x: 443, endPoint y: 191, distance: 185.7
click at [493, 158] on icon "button" at bounding box center [489, 156] width 10 height 7
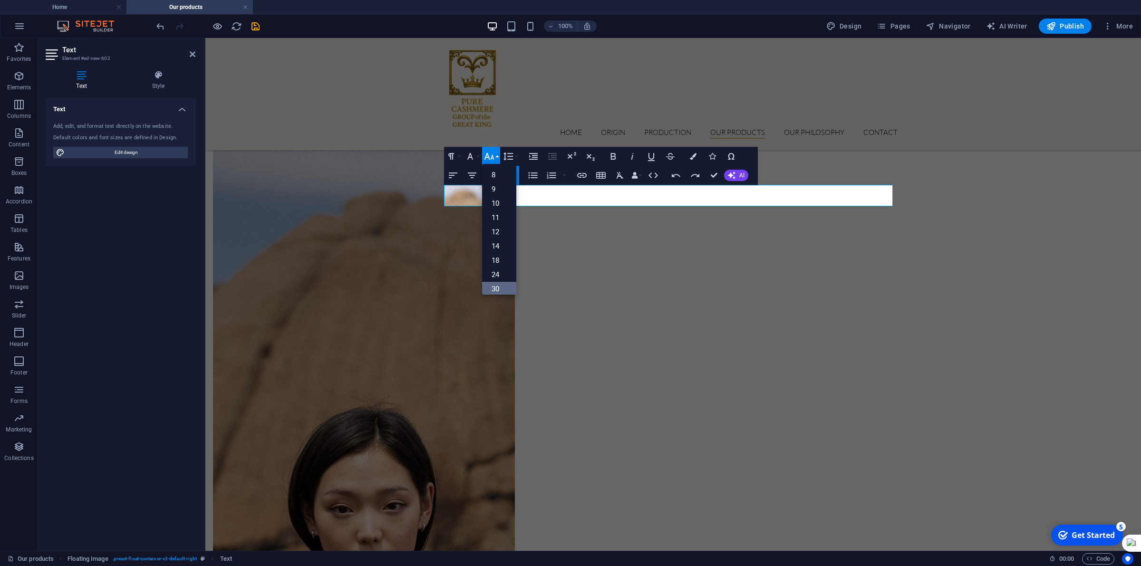
click at [498, 283] on link "30" at bounding box center [499, 289] width 34 height 14
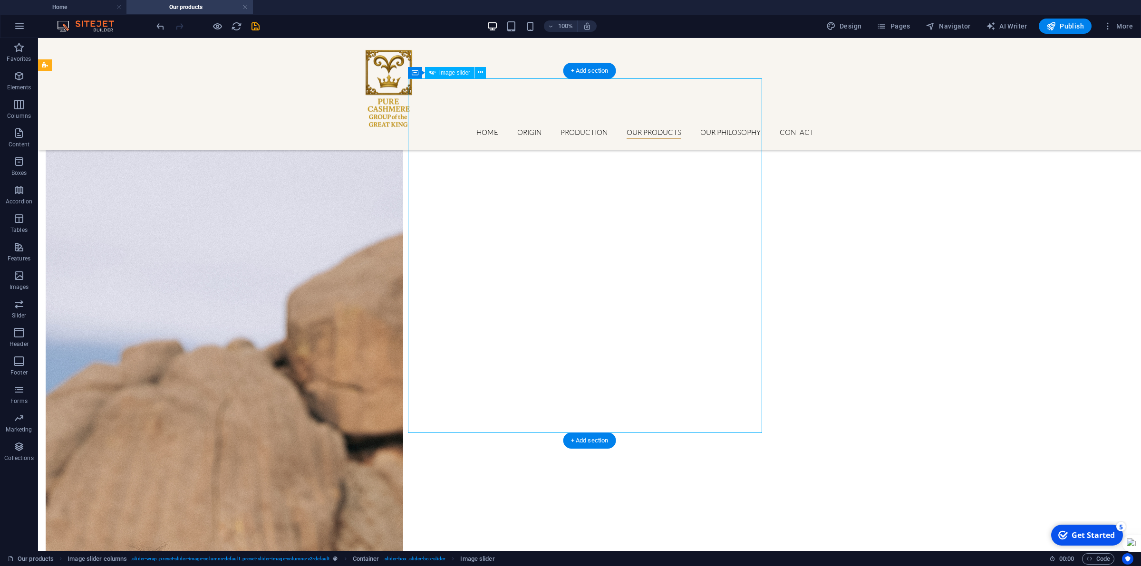
scroll to position [1563, 0]
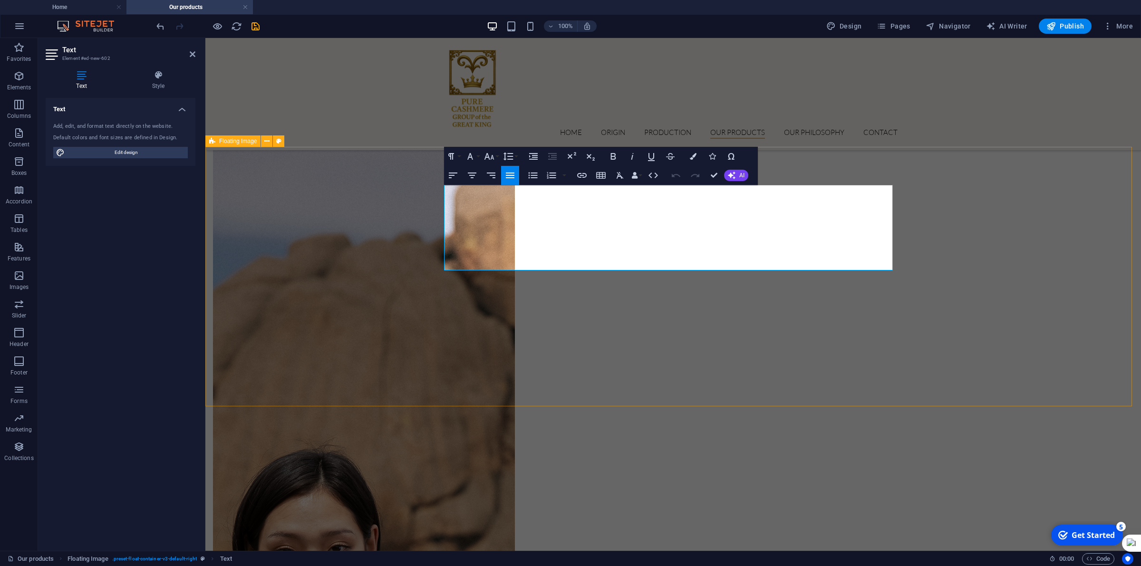
scroll to position [1549, 0]
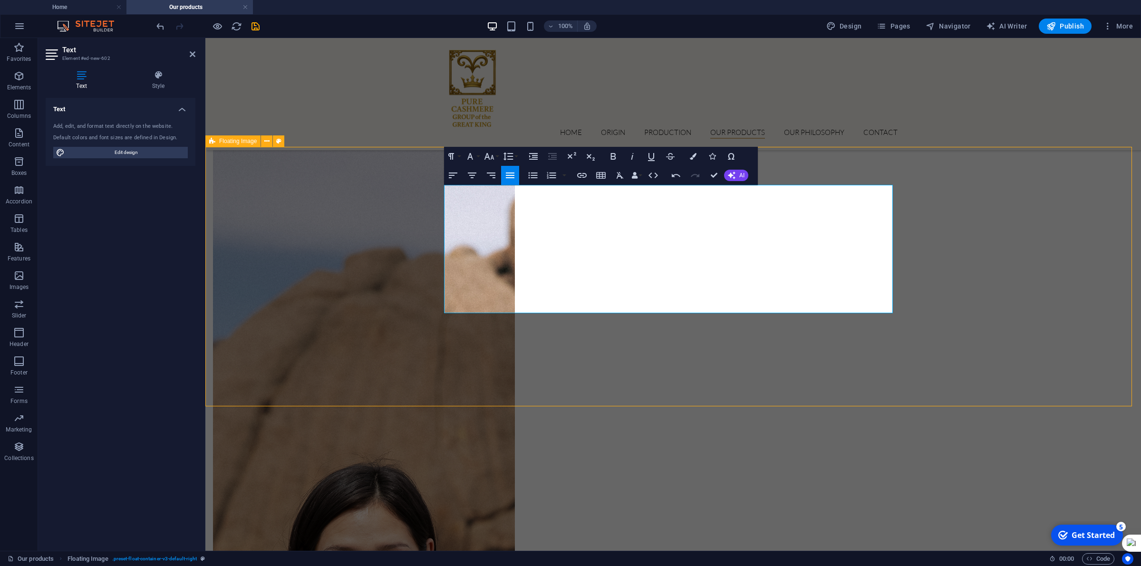
scroll to position [1717, 0]
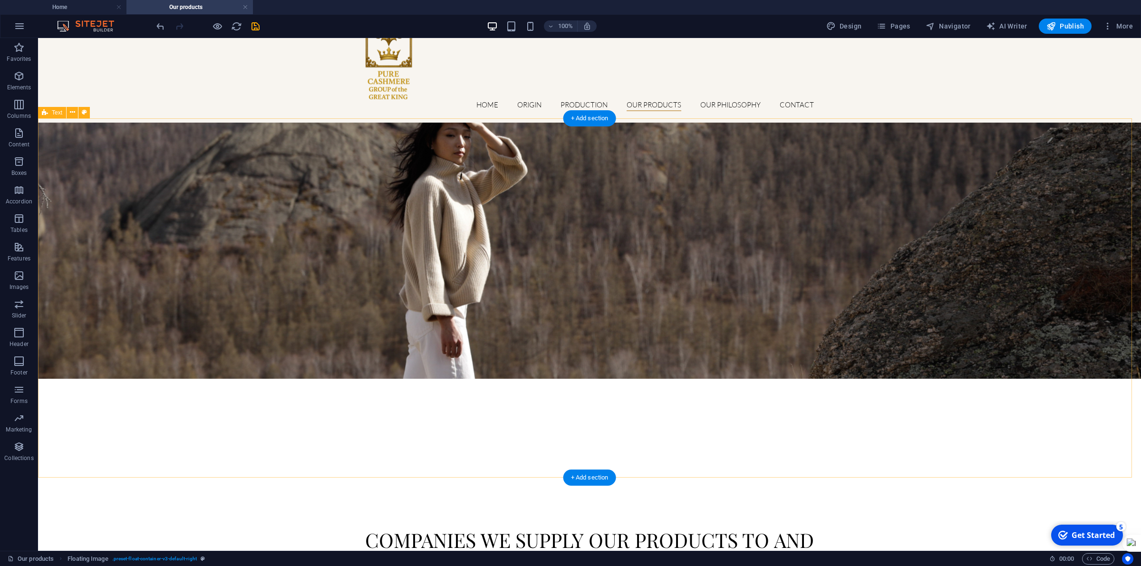
scroll to position [0, 0]
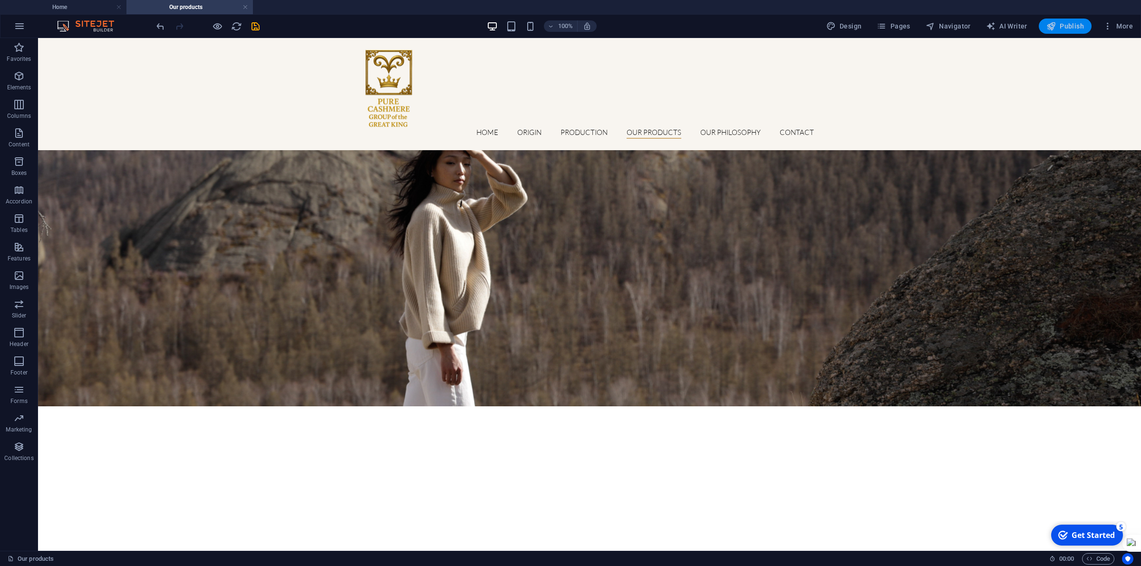
click at [1068, 25] on span "Publish" at bounding box center [1065, 26] width 38 height 10
